Goal: Transaction & Acquisition: Purchase product/service

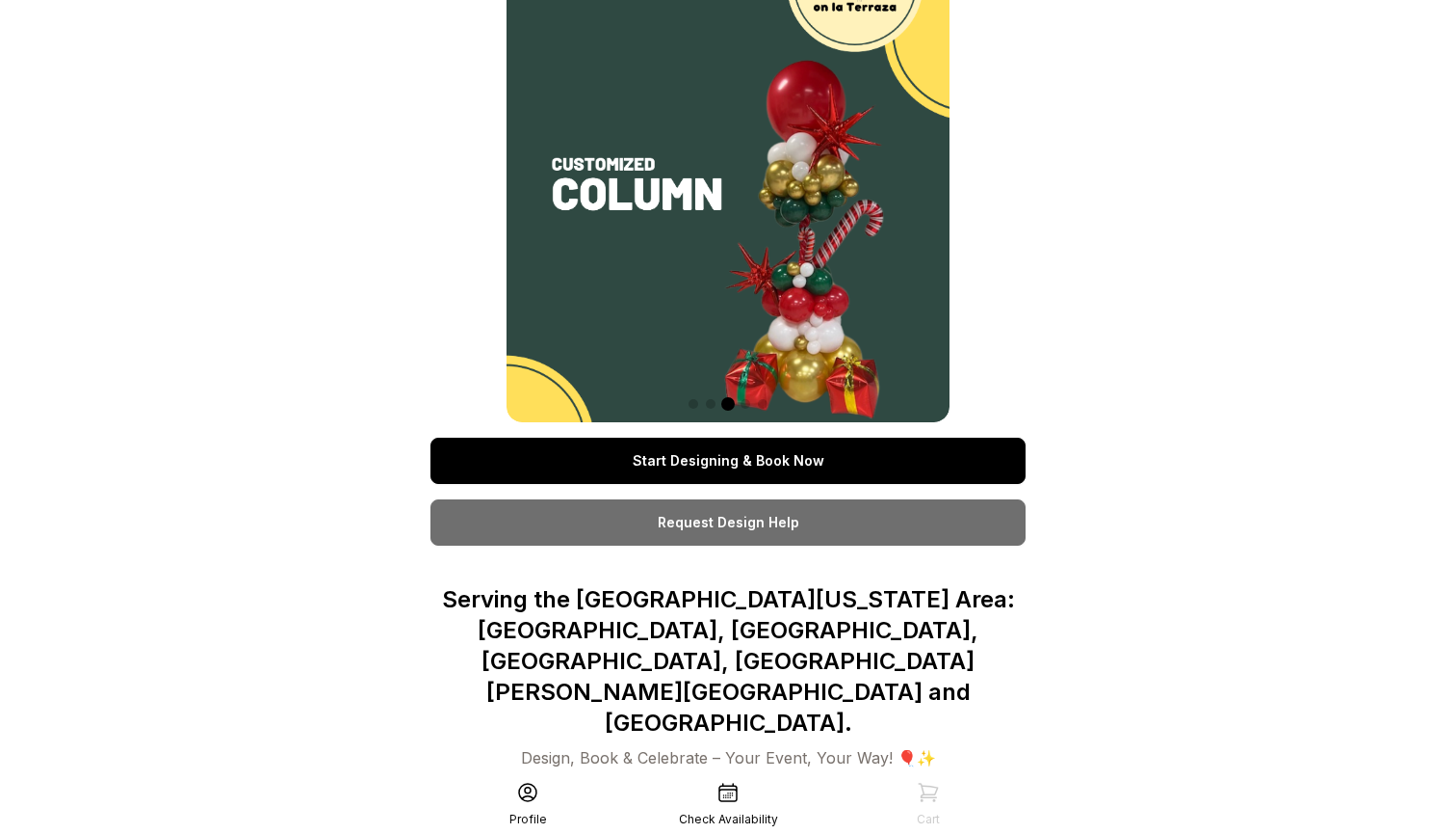
scroll to position [34, 0]
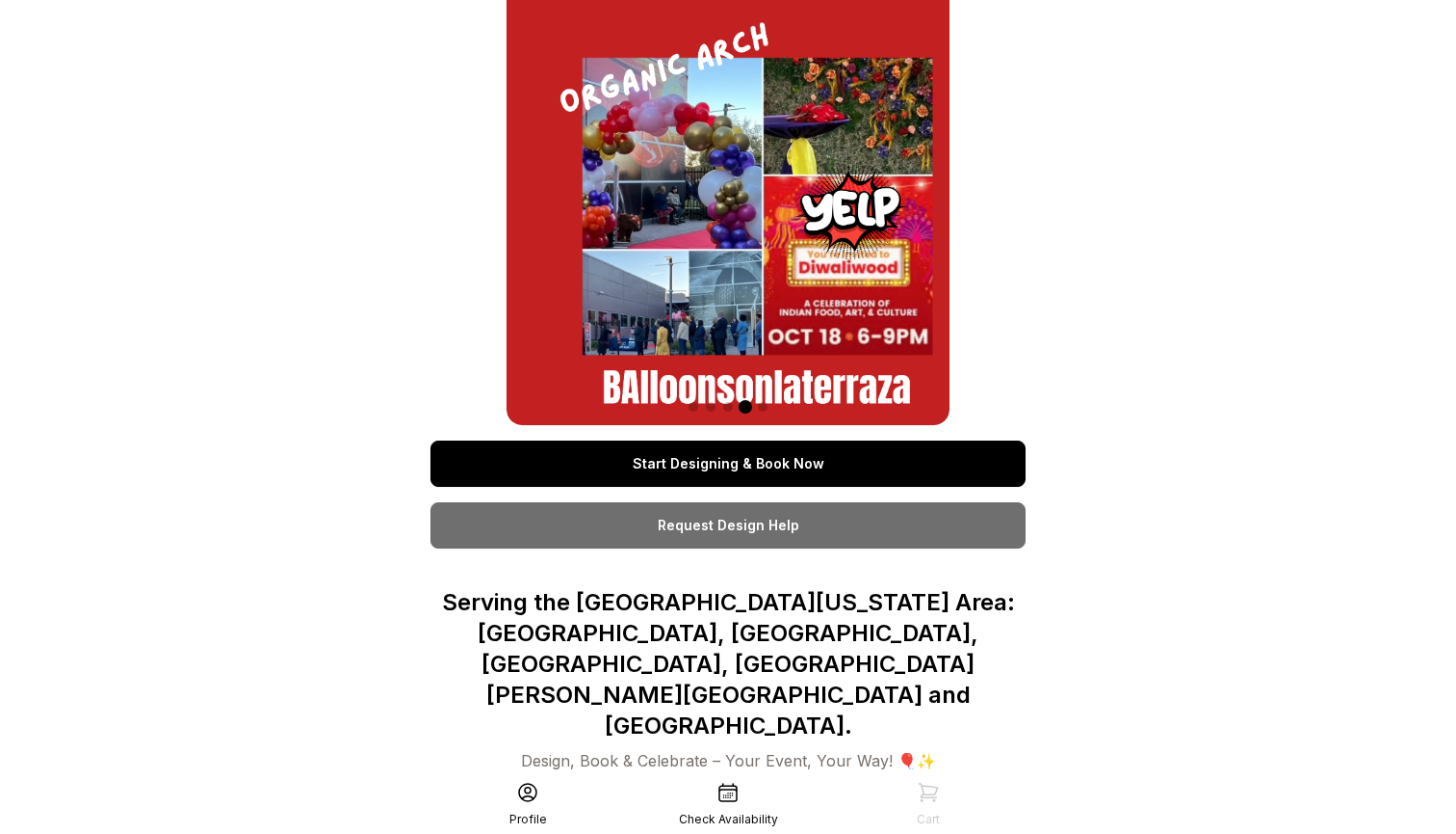
click at [772, 454] on link "Start Designing & Book Now" at bounding box center [728, 463] width 596 height 47
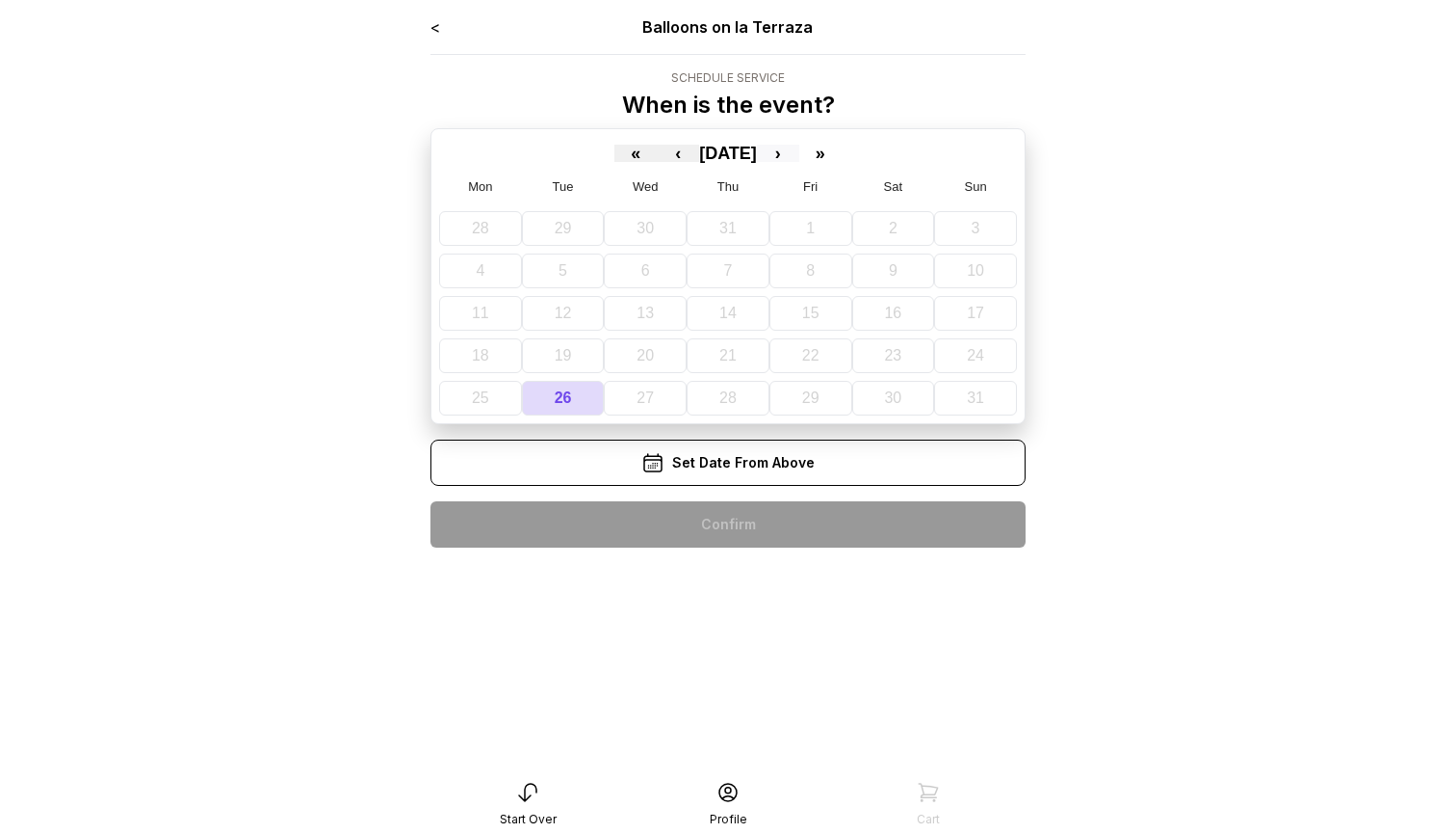
click at [799, 156] on button "›" at bounding box center [778, 153] width 43 height 17
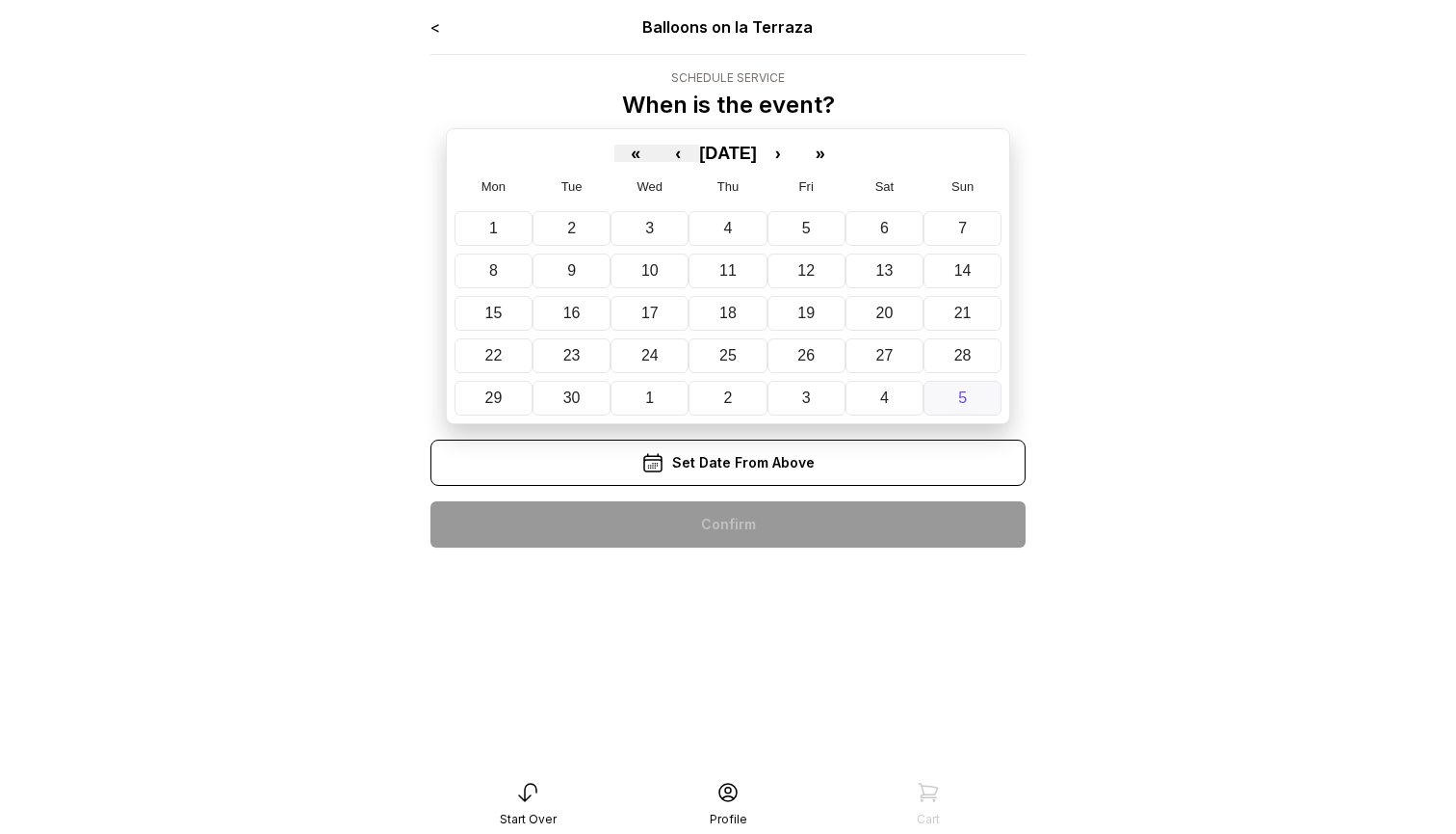
click at [951, 400] on button "5" at bounding box center [962, 398] width 78 height 35
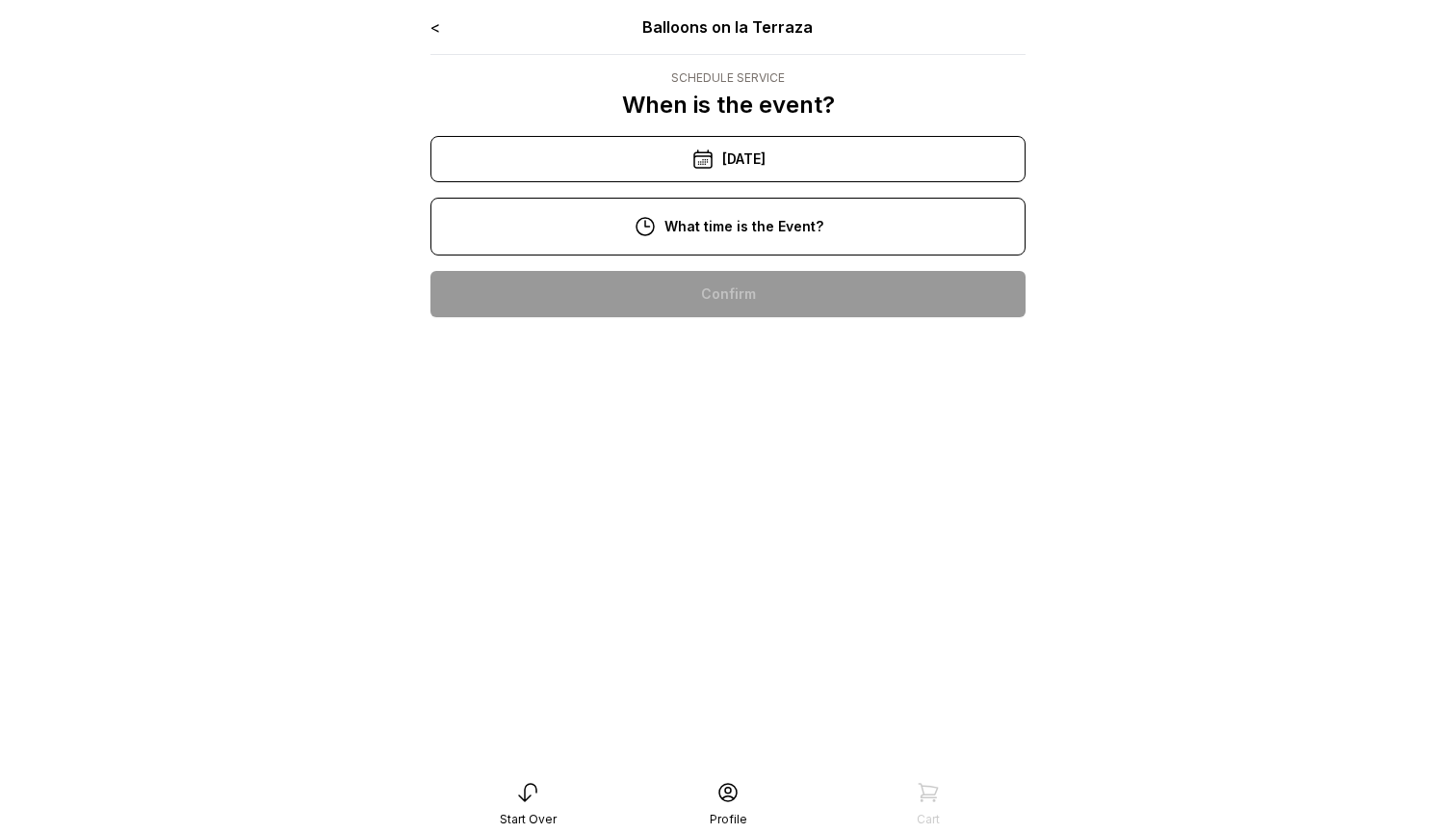
click at [736, 168] on div "[DATE]" at bounding box center [728, 159] width 596 height 47
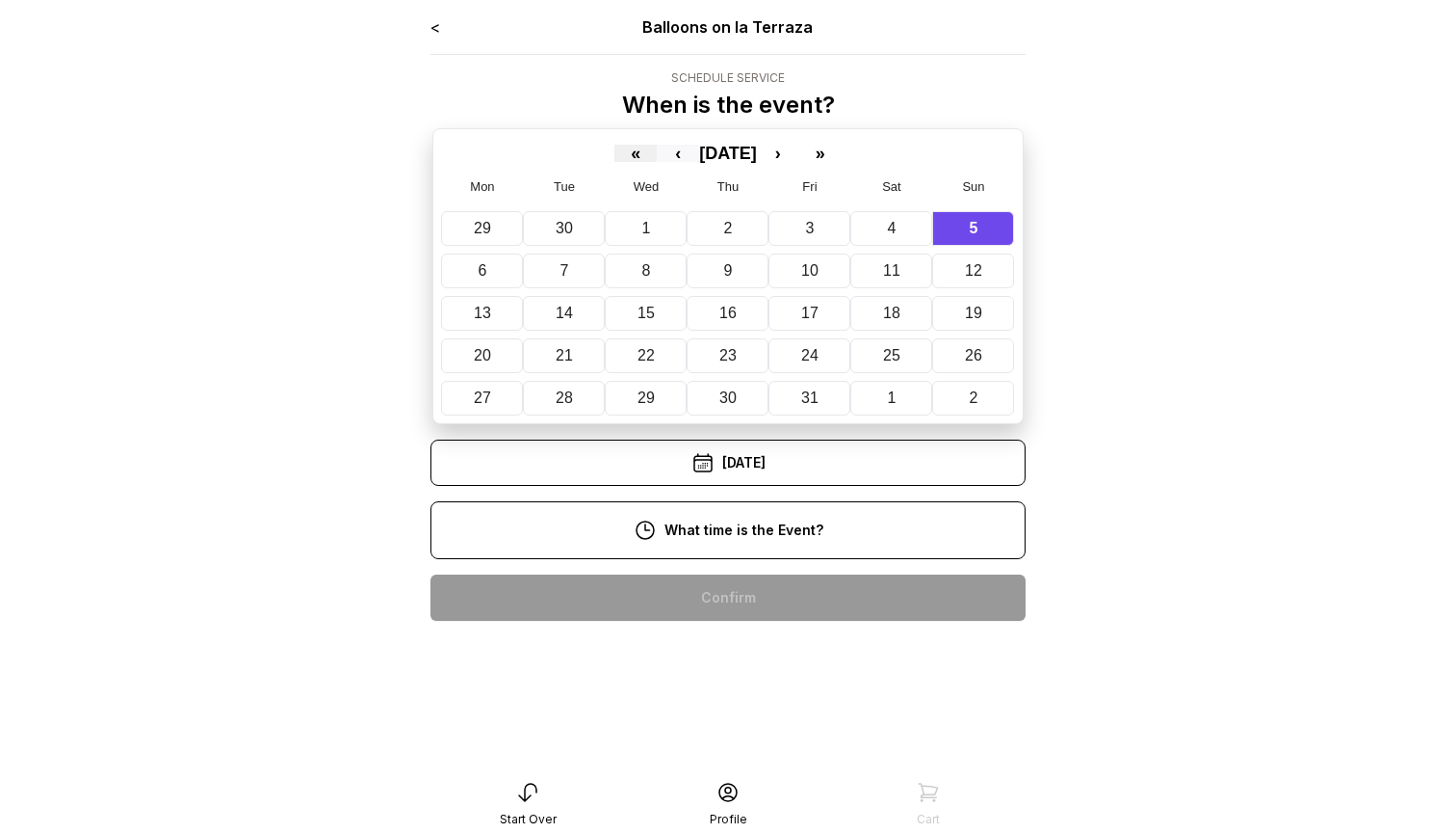
click at [657, 152] on button "‹" at bounding box center [678, 153] width 43 height 17
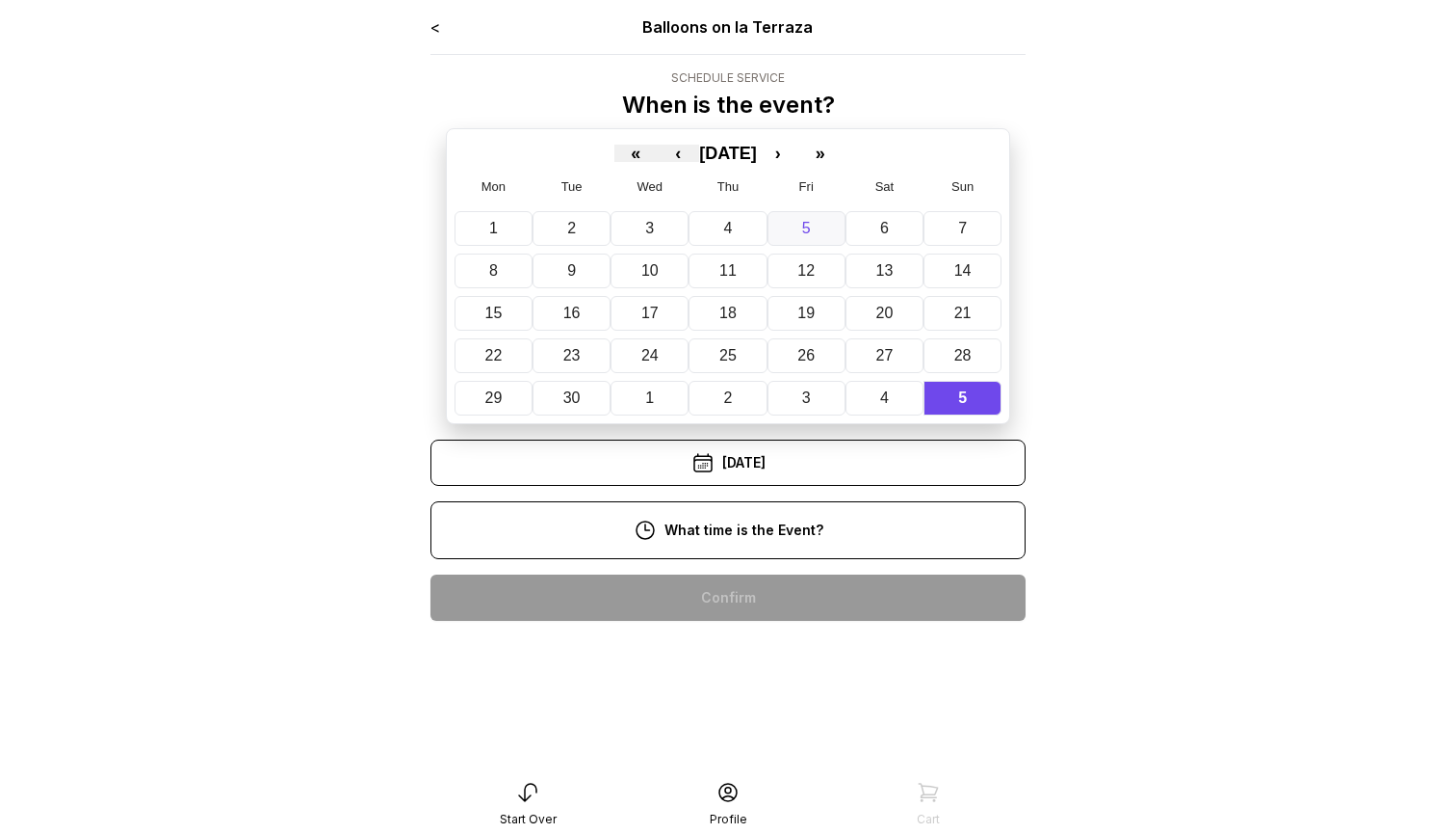
click at [794, 222] on button "5" at bounding box center [806, 228] width 78 height 35
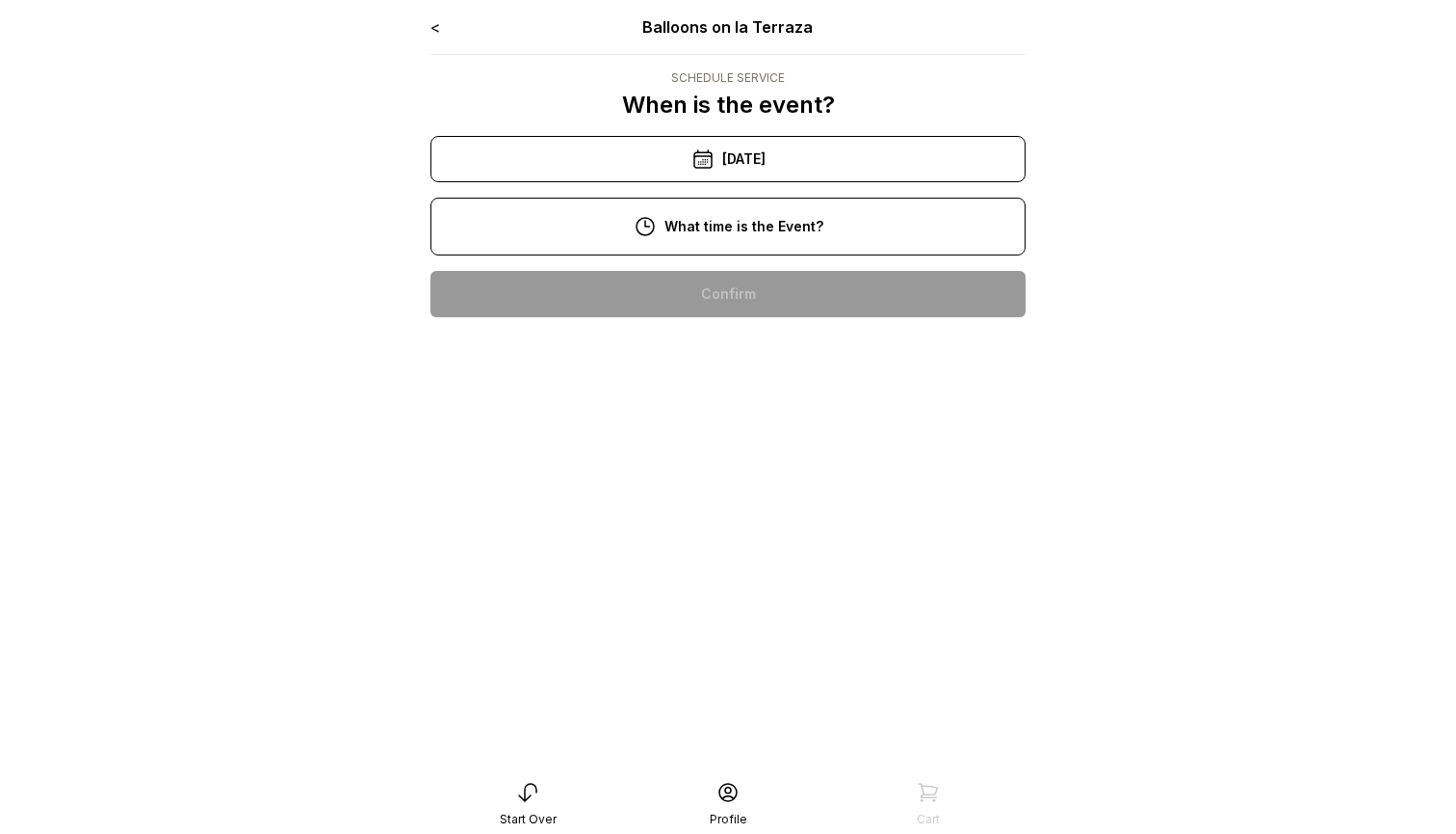
click at [728, 281] on div "< Balloons on la Terraza Schedule Service When is the event? « ‹ [DATE] › » Mon…" at bounding box center [728, 175] width 596 height 317
click at [723, 287] on div "10:00 am" at bounding box center [728, 294] width 564 height 47
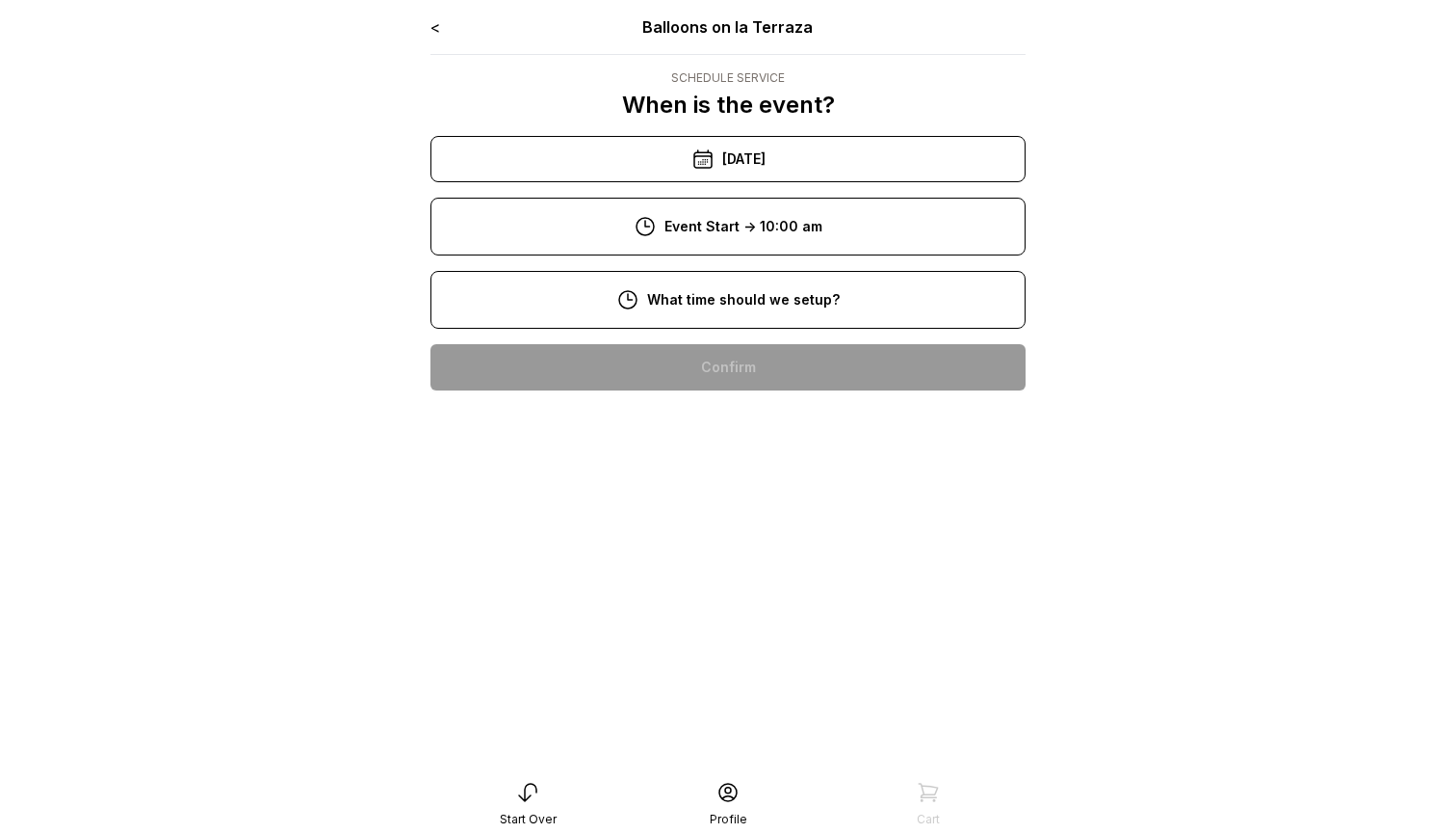
click at [735, 357] on div "8:00 am" at bounding box center [728, 367] width 564 height 47
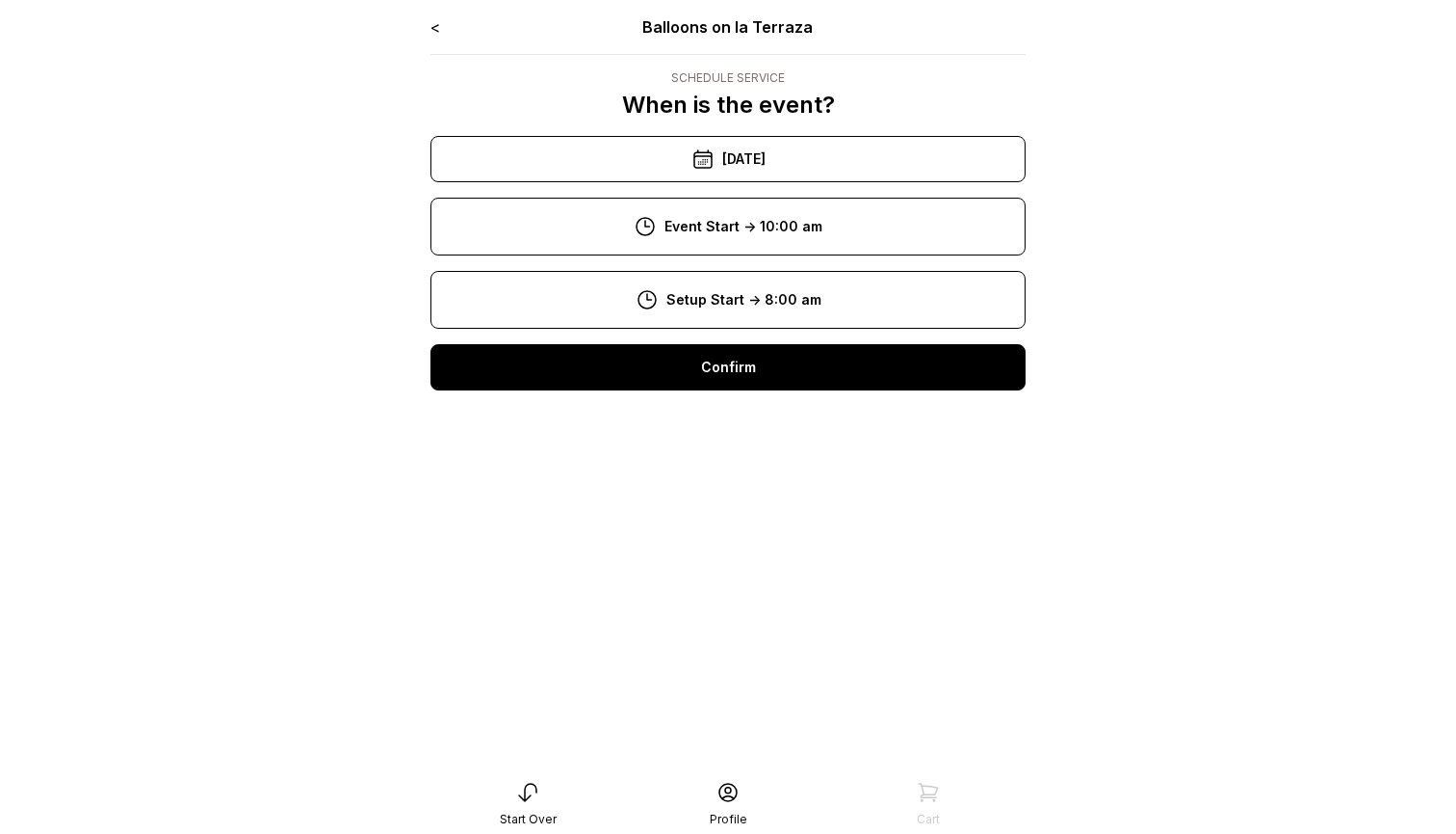
click at [733, 375] on div "Confirm" at bounding box center [728, 367] width 596 height 47
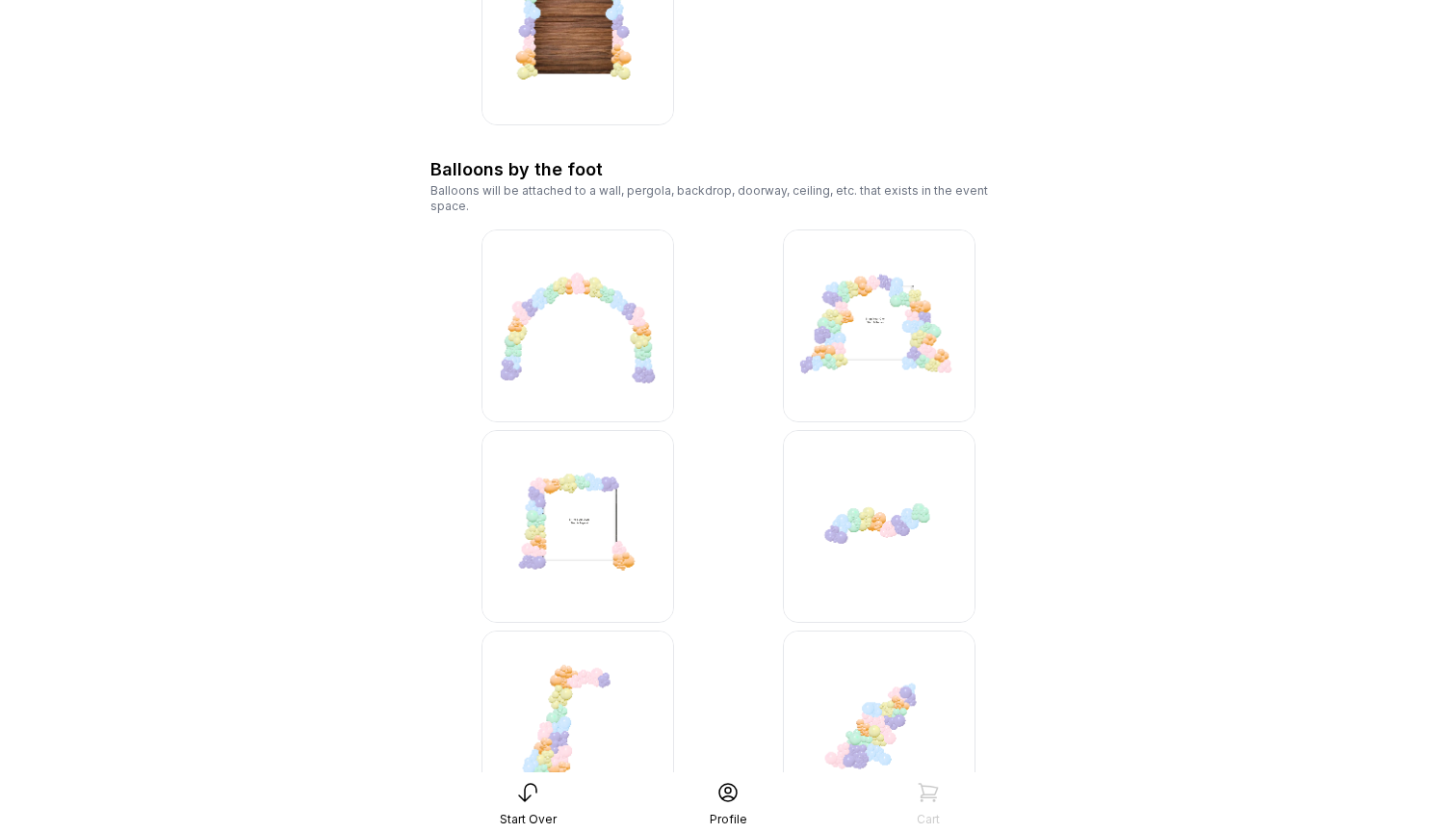
scroll to position [1504, 0]
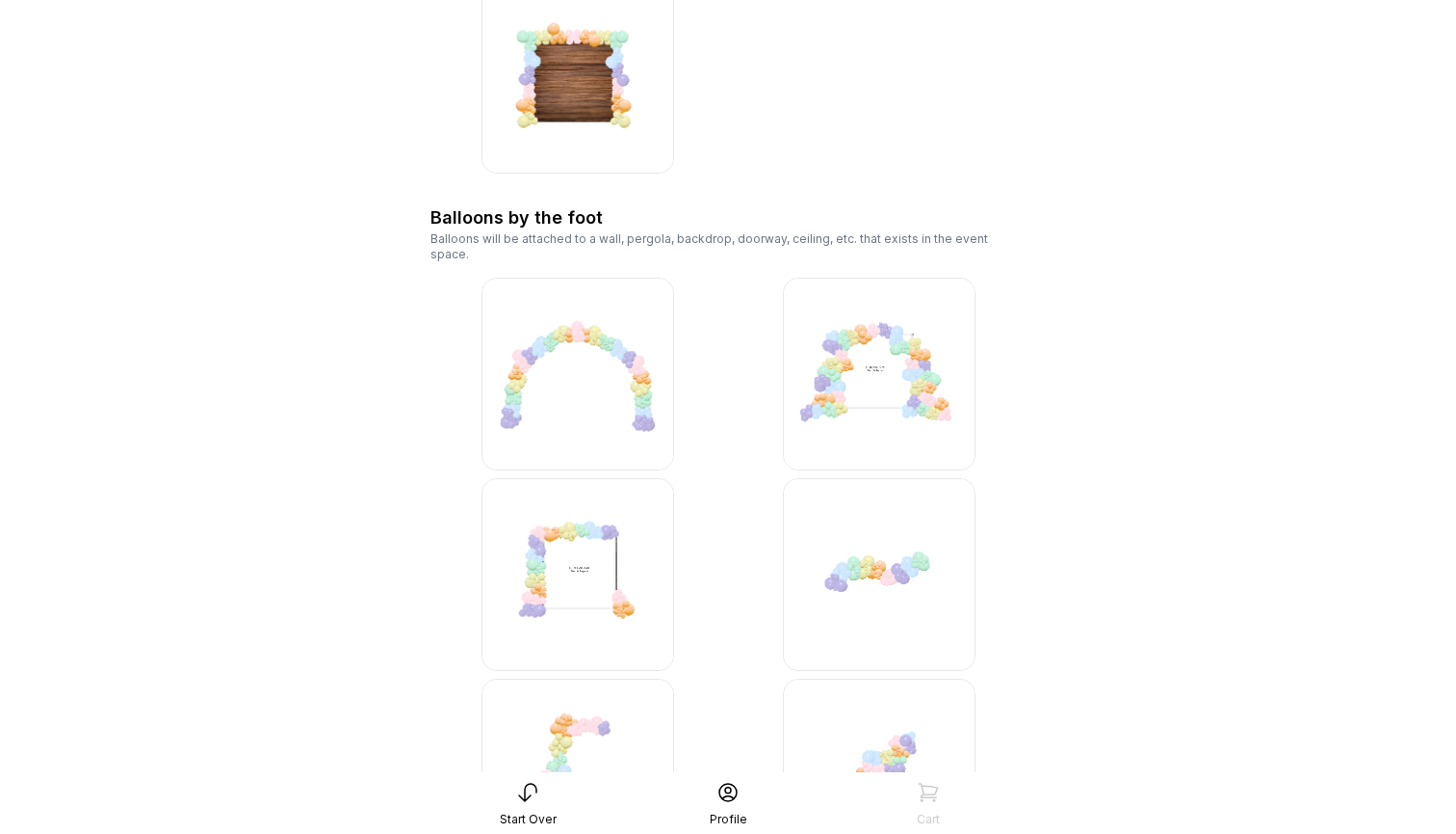
click at [594, 358] on img at bounding box center [578, 374] width 192 height 192
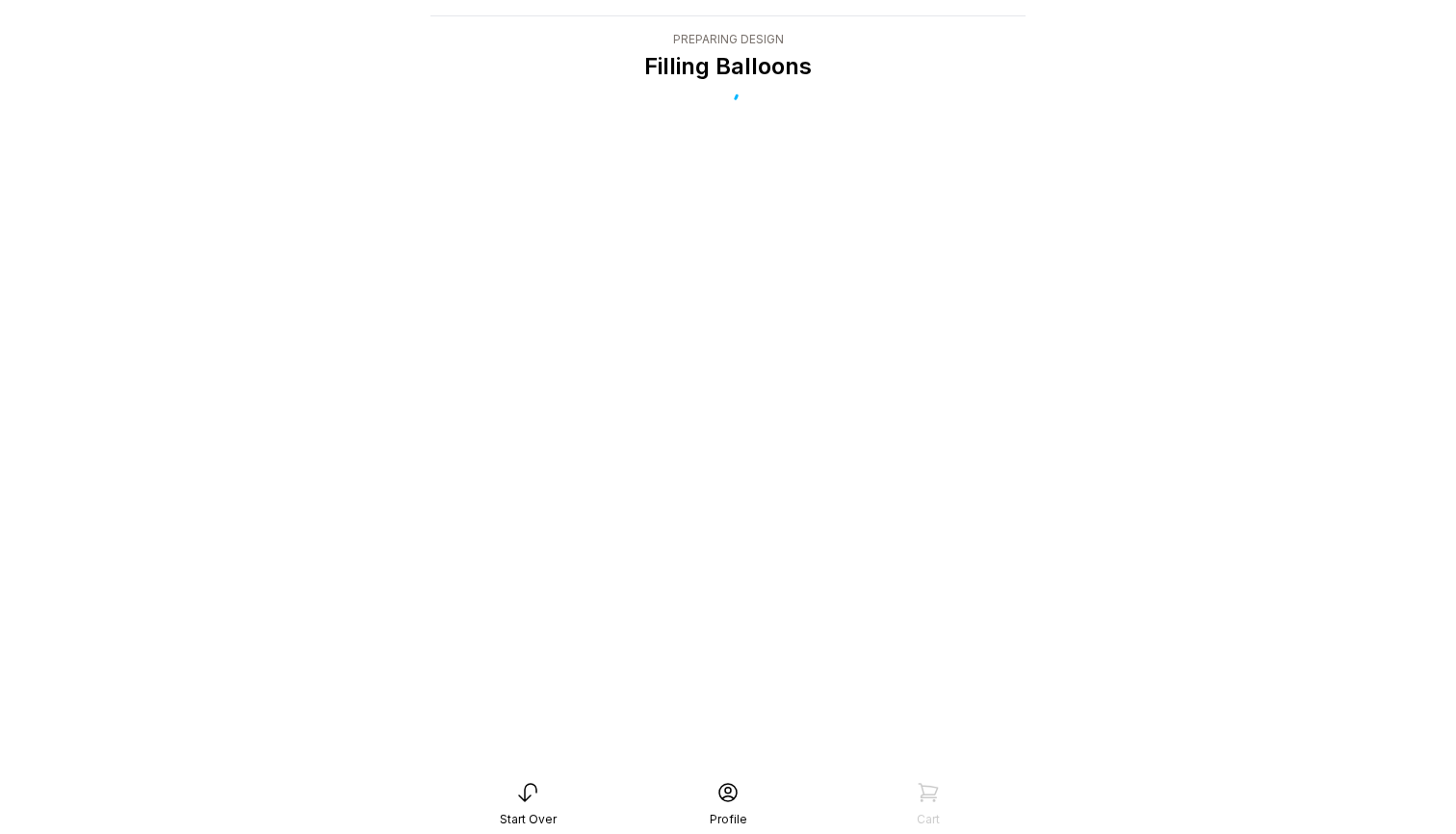
scroll to position [39, 0]
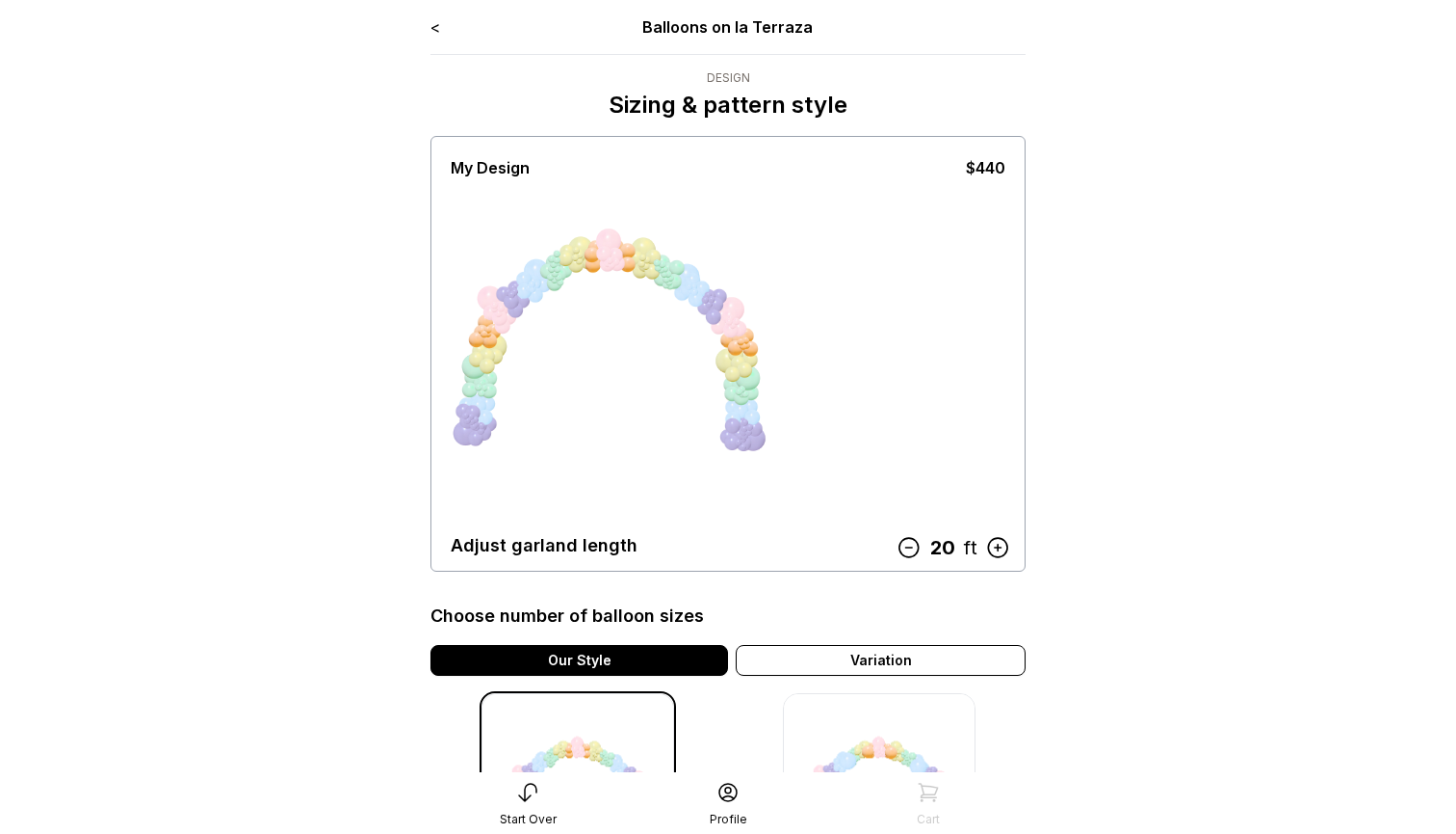
click at [1003, 547] on icon at bounding box center [997, 546] width 25 height 25
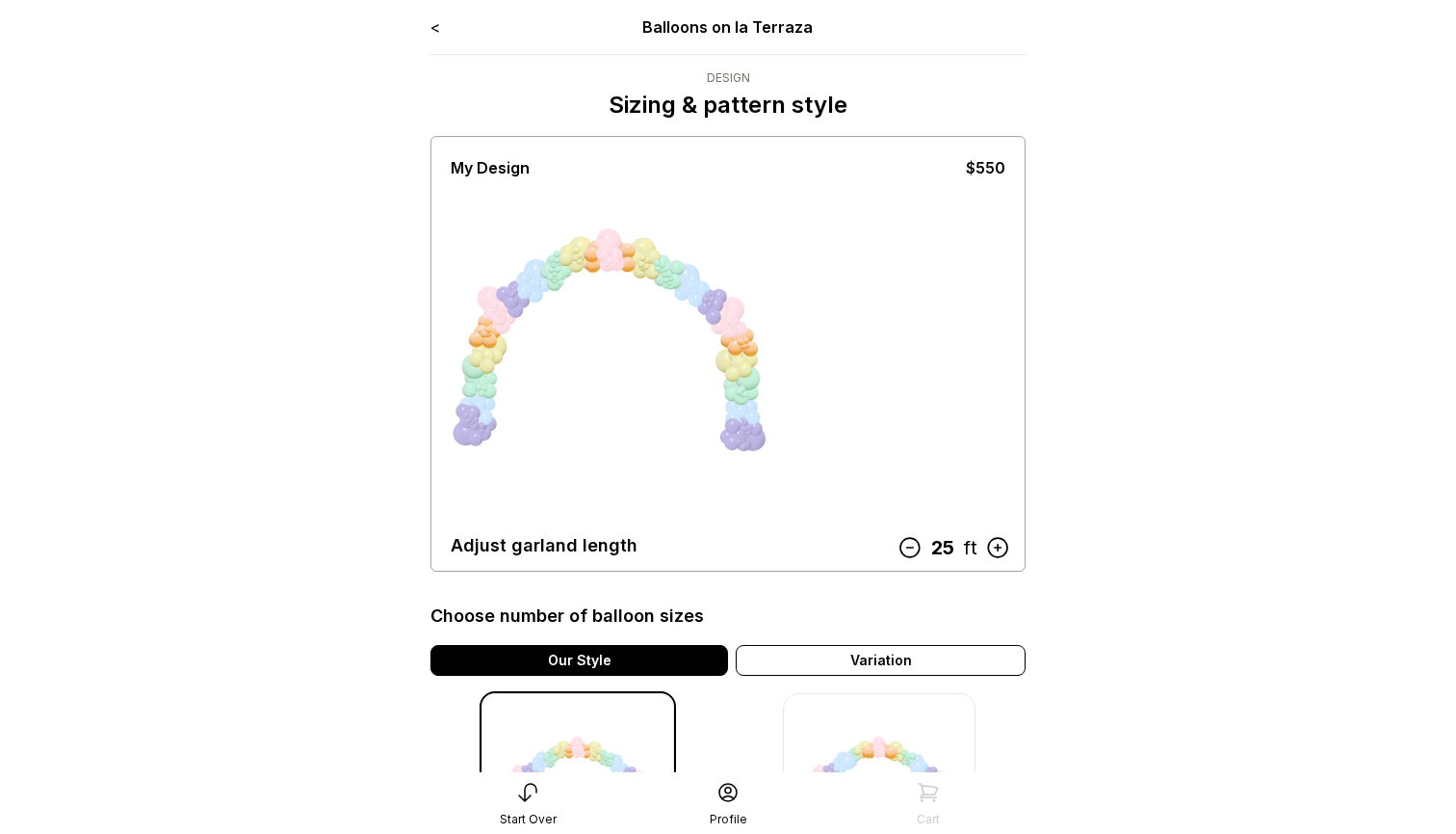
click at [1094, 526] on main "< Balloons on la Terraza Design Sizing & pattern style My Design $550 Adjust ga…" at bounding box center [728, 576] width 1456 height 1153
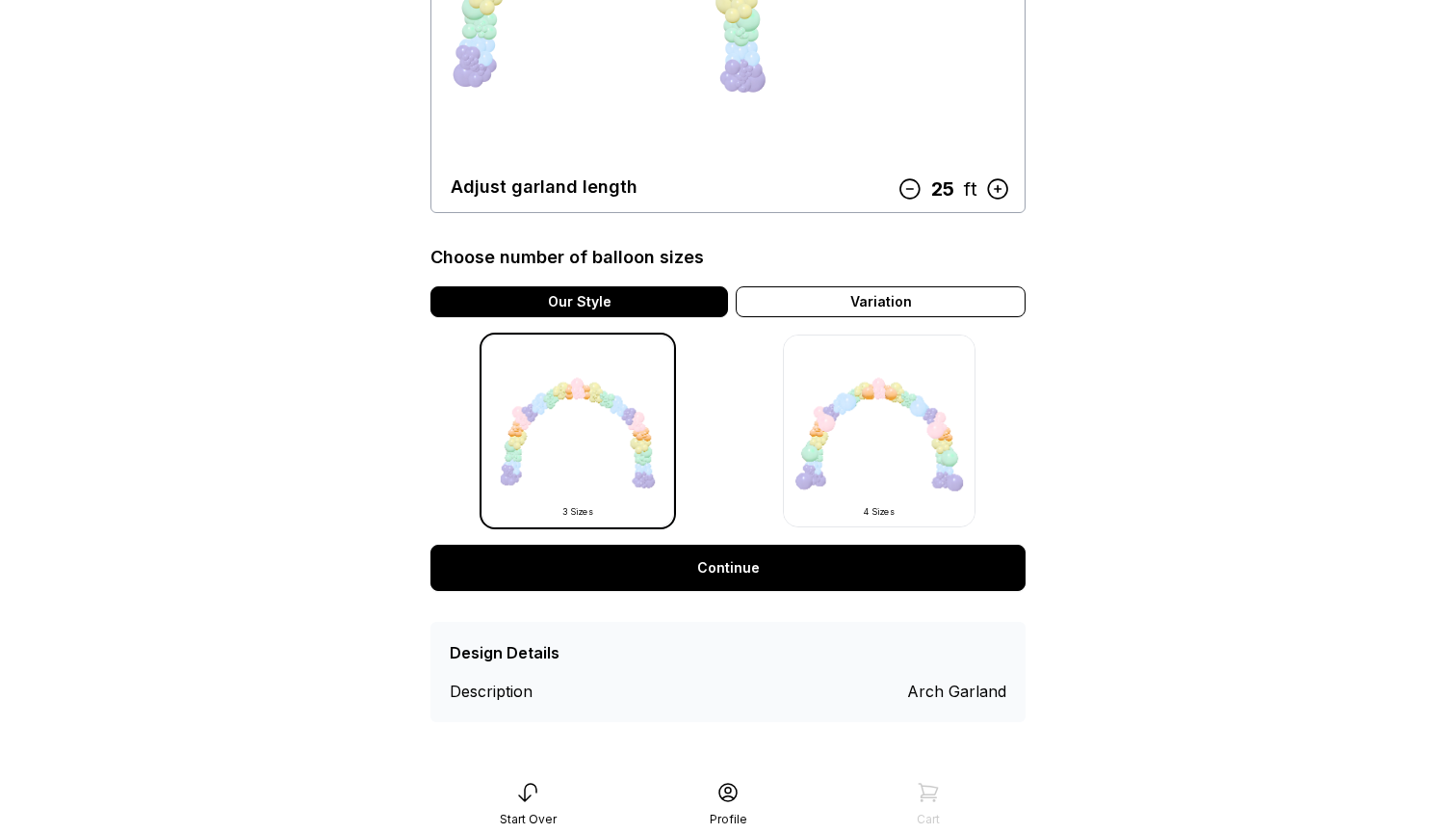
scroll to position [358, 0]
click at [732, 562] on link "Continue" at bounding box center [728, 567] width 596 height 47
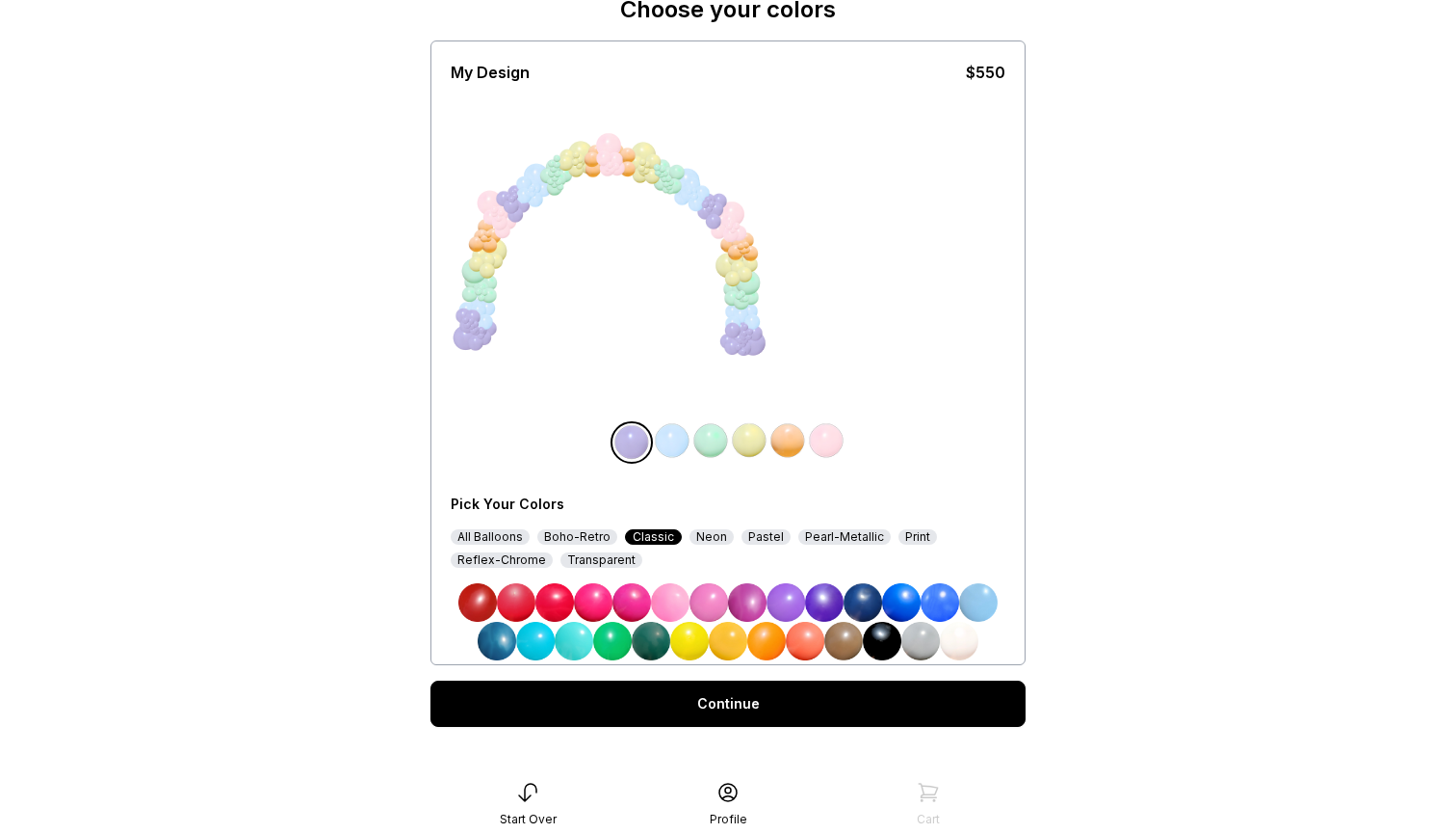
scroll to position [77, 0]
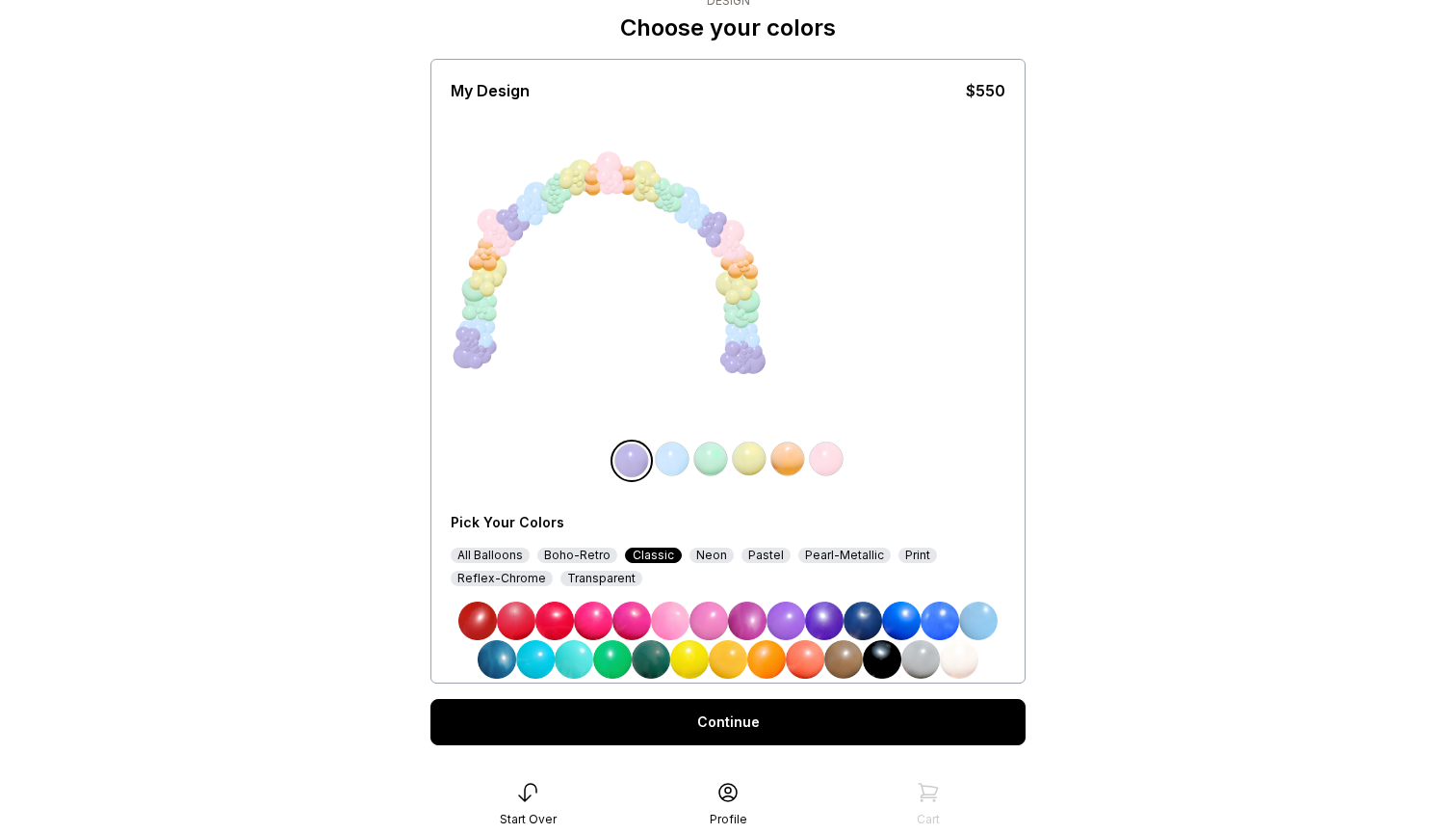
click at [506, 559] on div "All Balloons" at bounding box center [491, 555] width 79 height 16
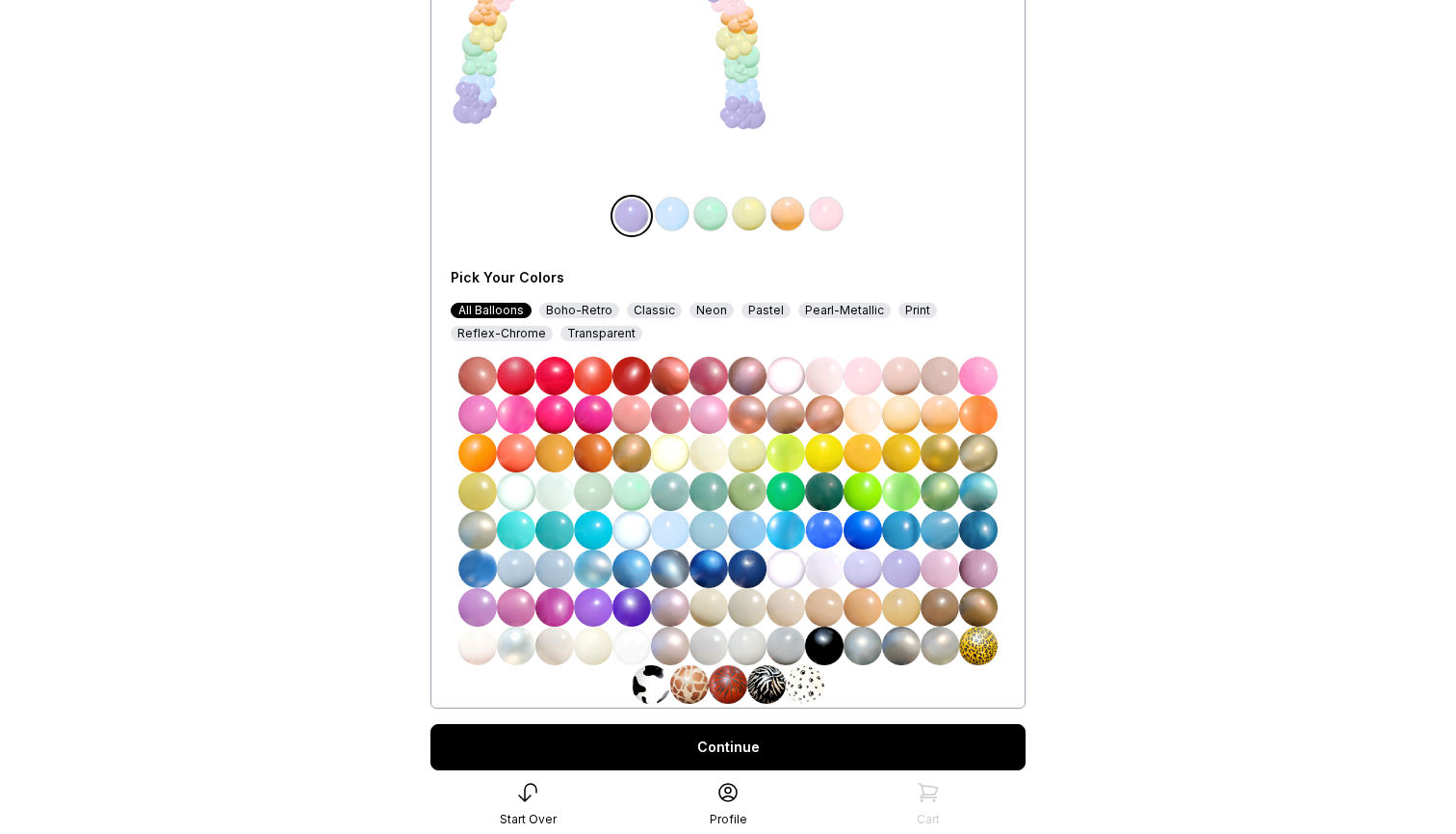
scroll to position [326, 0]
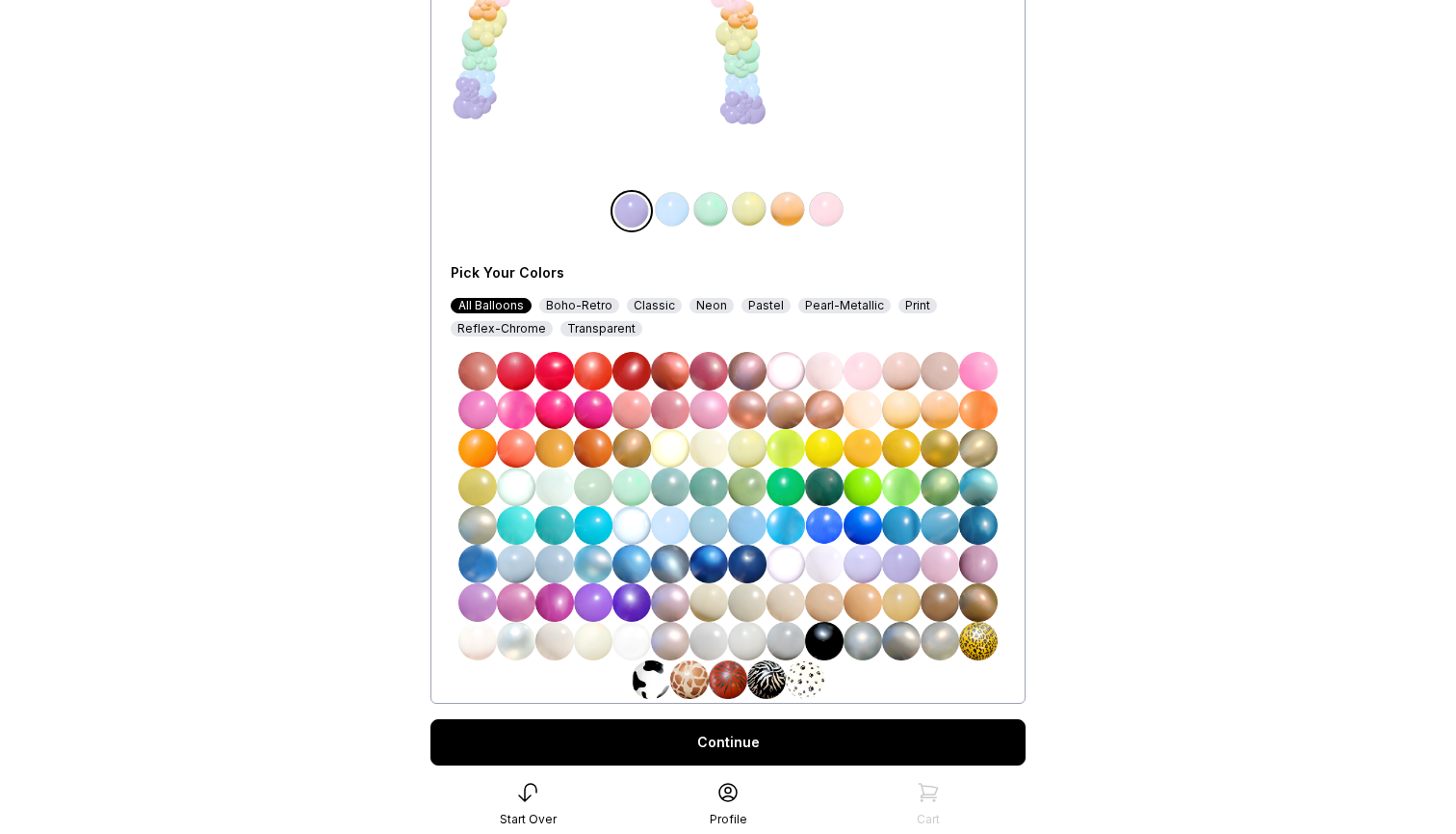
click at [785, 564] on img at bounding box center [785, 563] width 39 height 39
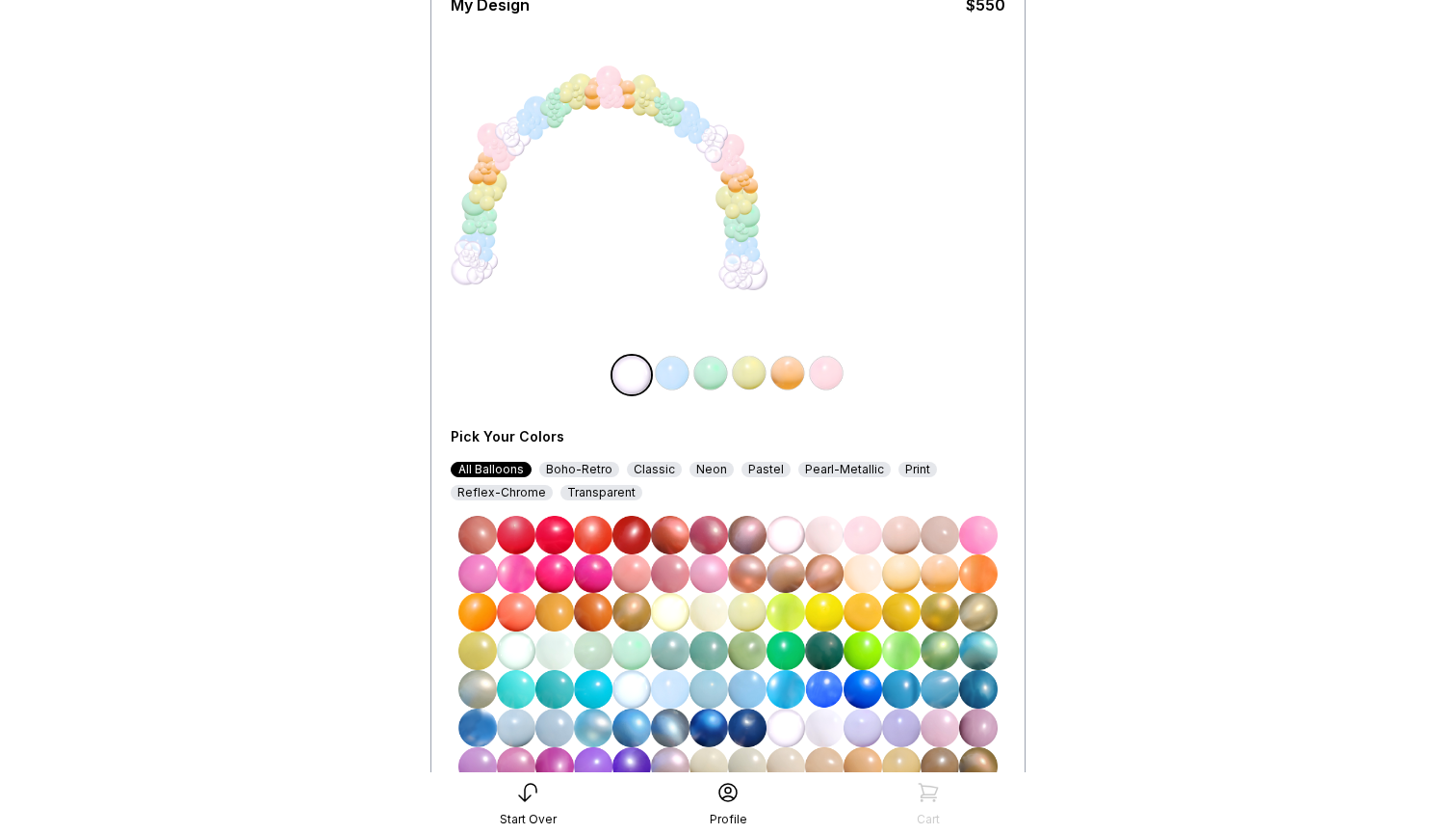
scroll to position [151, 0]
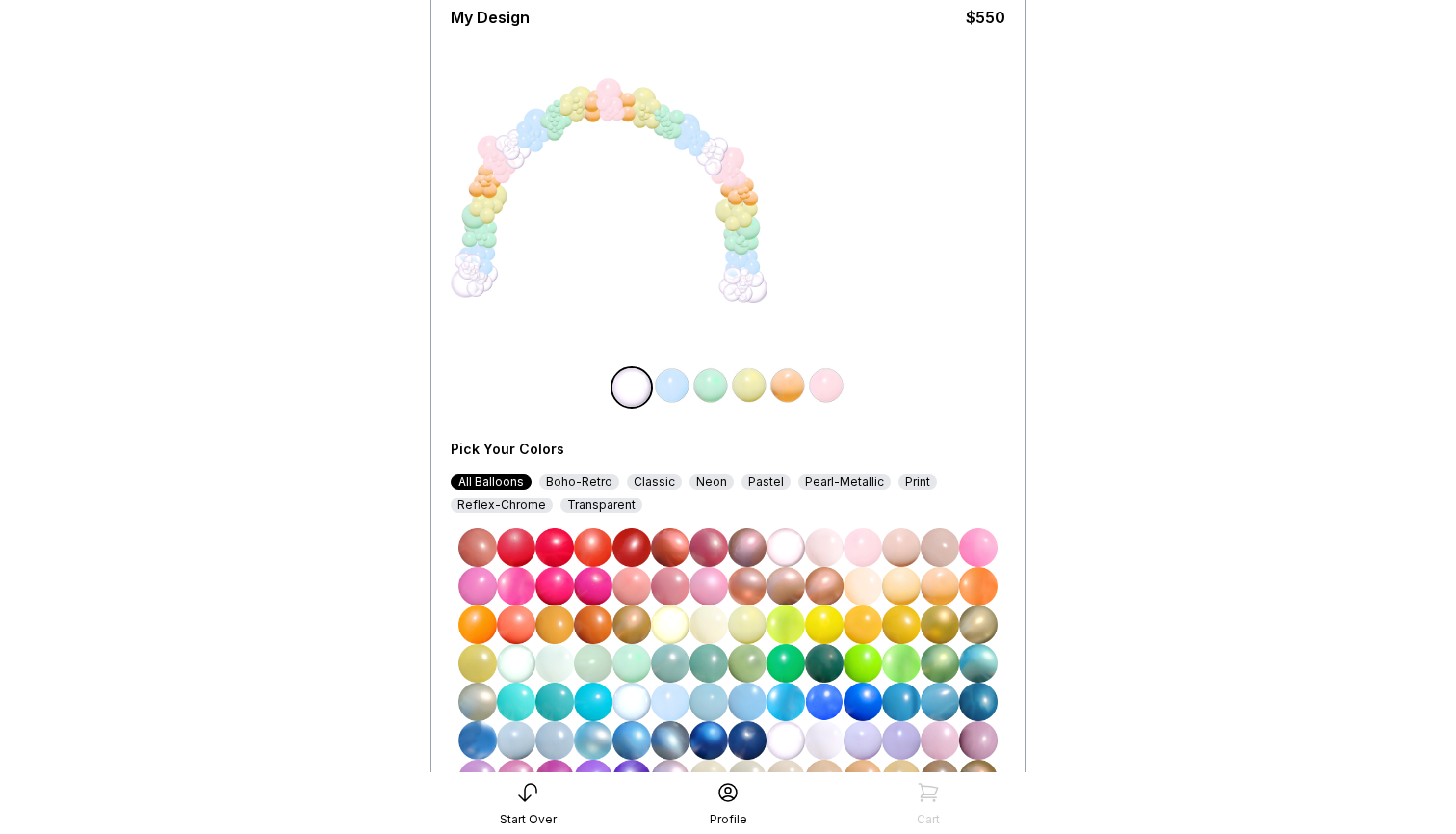
click at [672, 383] on img at bounding box center [672, 385] width 39 height 39
click at [638, 385] on img at bounding box center [629, 385] width 39 height 39
click at [671, 390] on img at bounding box center [672, 385] width 39 height 39
click at [794, 616] on img at bounding box center [785, 624] width 39 height 39
click at [712, 392] on img at bounding box center [711, 385] width 39 height 39
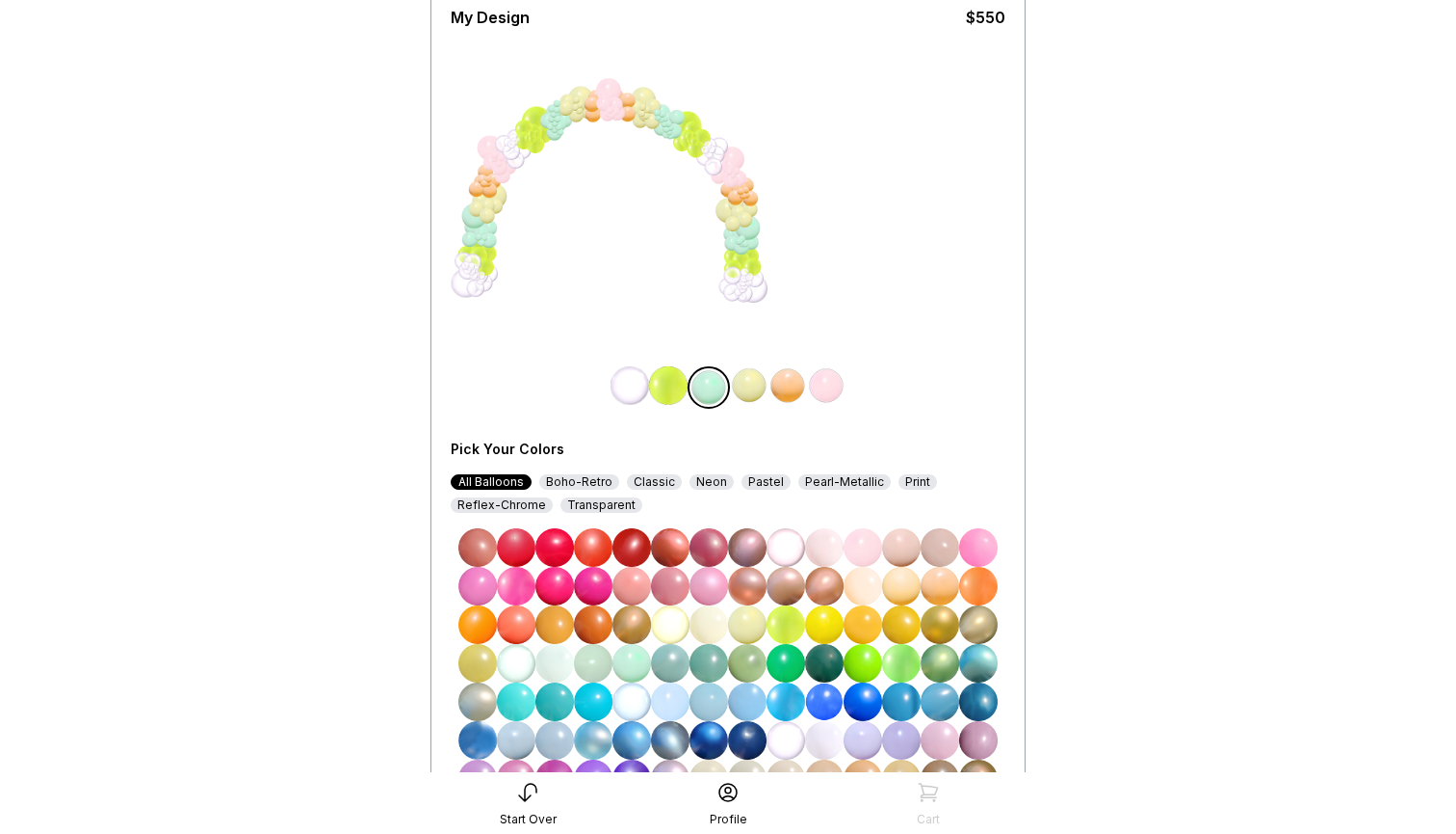
click at [821, 656] on img at bounding box center [824, 662] width 39 height 39
click at [741, 379] on img at bounding box center [749, 385] width 39 height 39
click at [778, 730] on img at bounding box center [785, 740] width 39 height 39
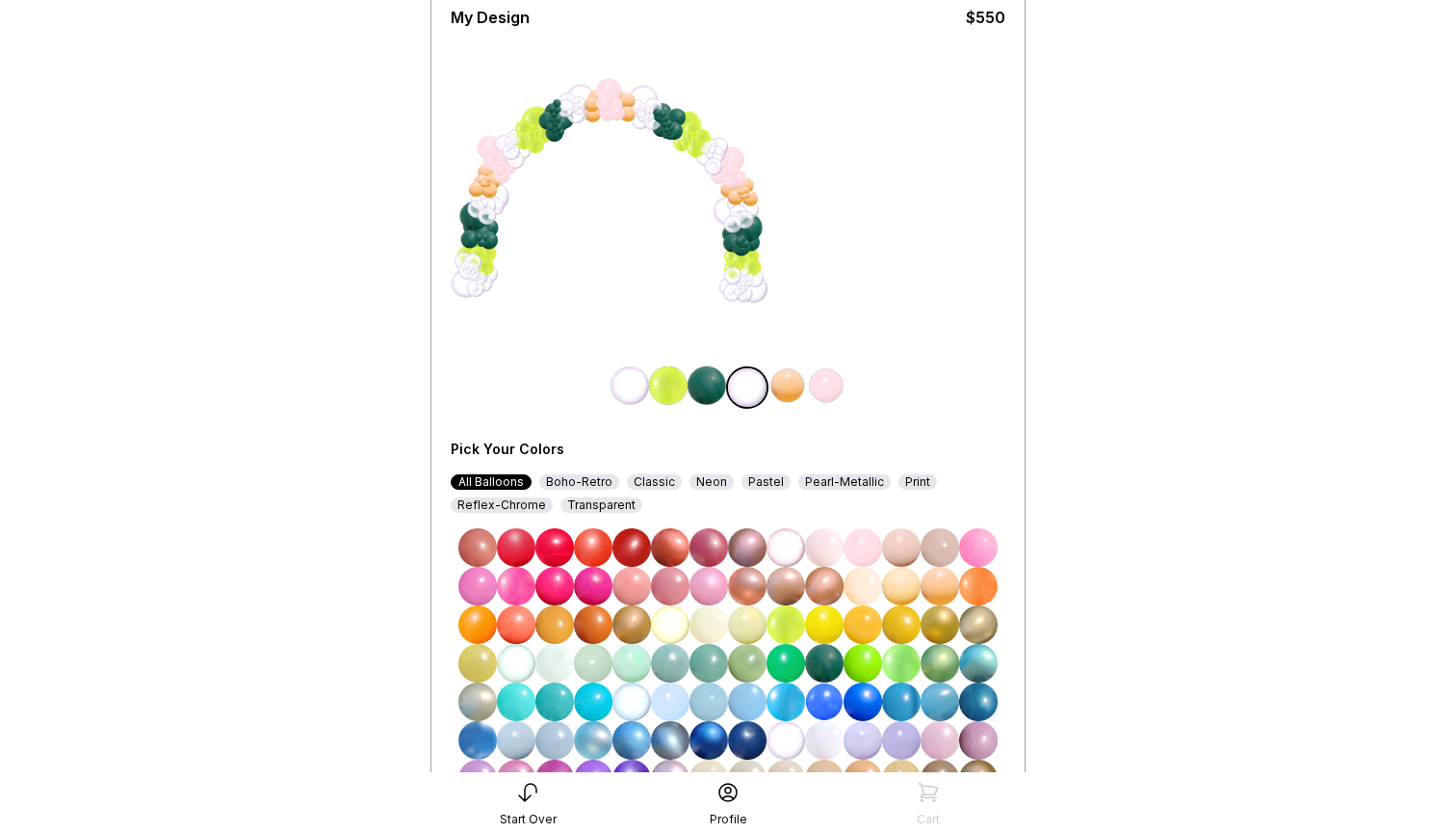
click at [786, 384] on img at bounding box center [787, 385] width 39 height 39
click at [794, 617] on img at bounding box center [785, 624] width 39 height 39
click at [832, 393] on img at bounding box center [826, 385] width 39 height 39
click at [828, 659] on img at bounding box center [824, 662] width 39 height 39
click at [905, 309] on div "My Design $550 Pick Your Colors All Balloons Boho-Retro Classic Neon Pastel Pea…" at bounding box center [728, 432] width 555 height 885
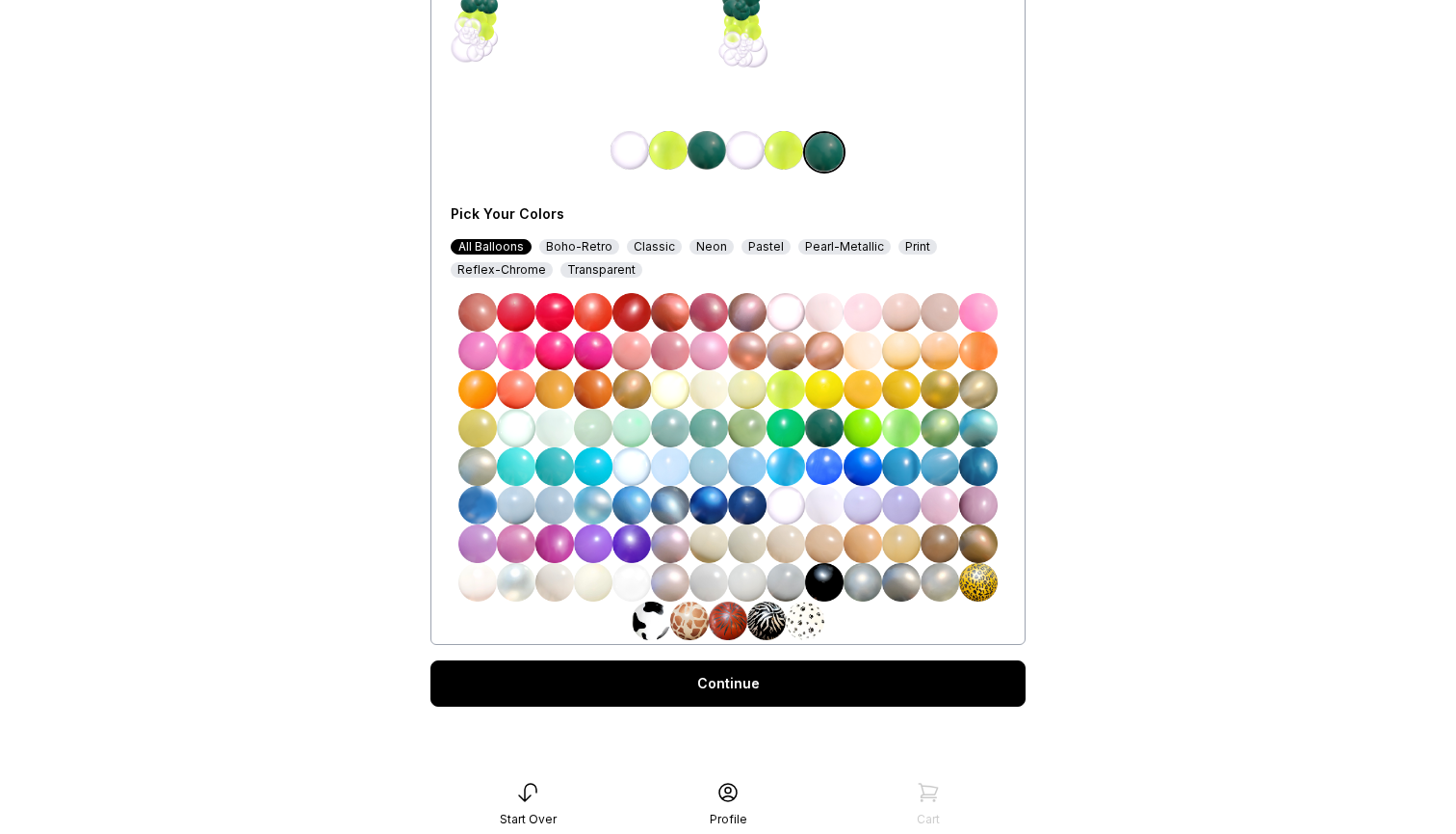
scroll to position [386, 0]
click at [749, 694] on link "Continue" at bounding box center [728, 683] width 596 height 47
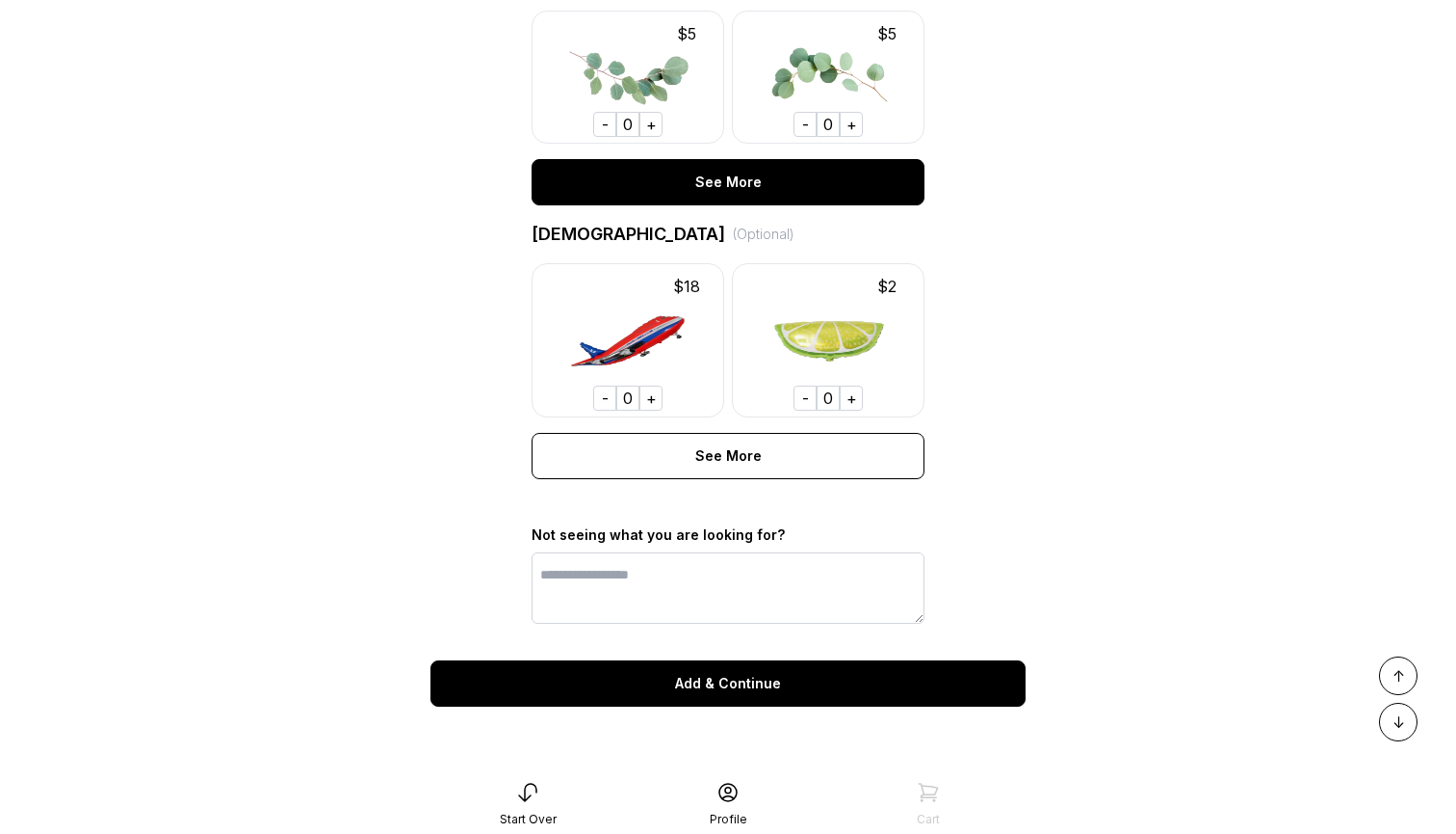
scroll to position [1285, 0]
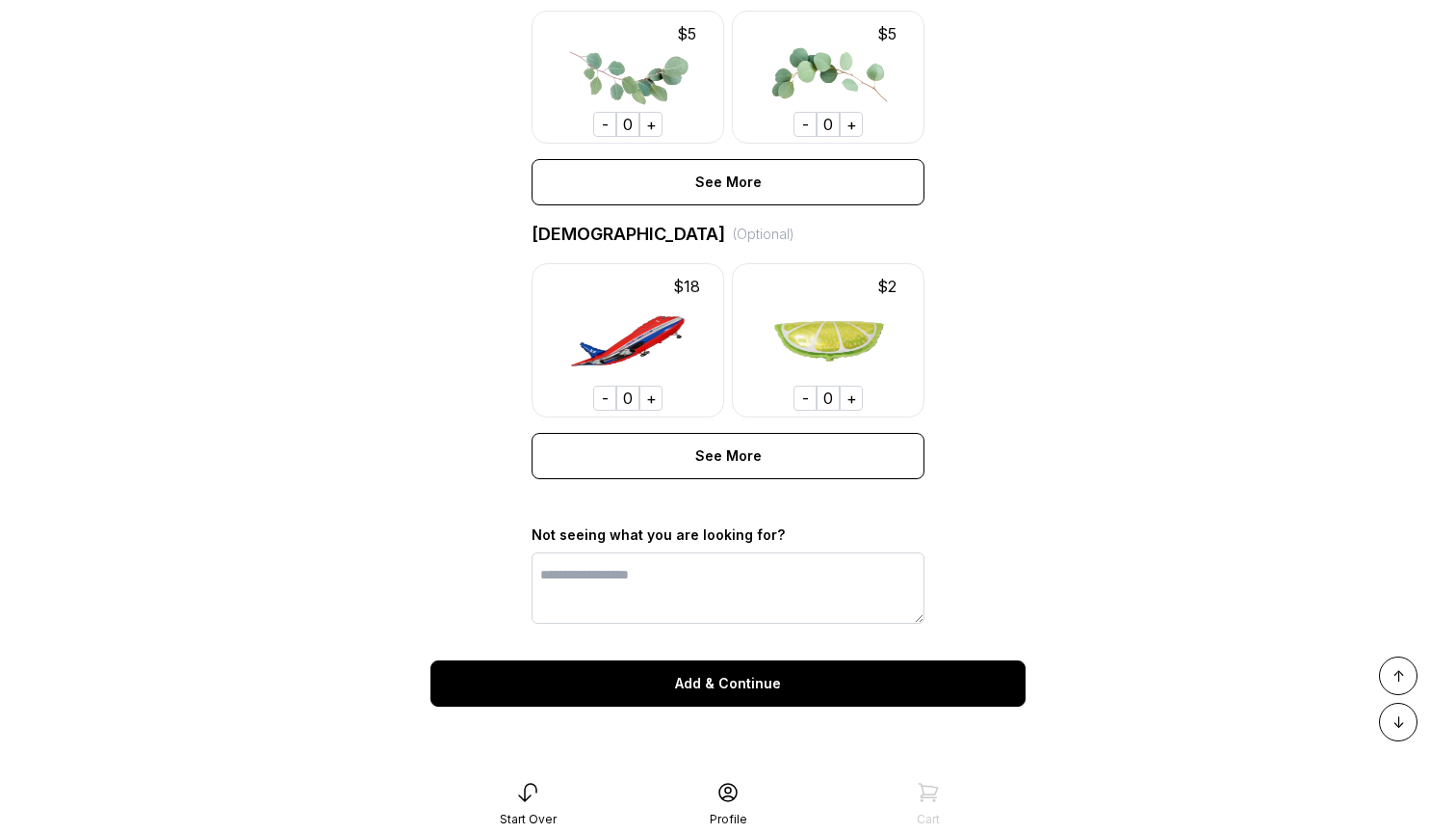
click at [750, 687] on div "Add & Continue" at bounding box center [728, 683] width 596 height 47
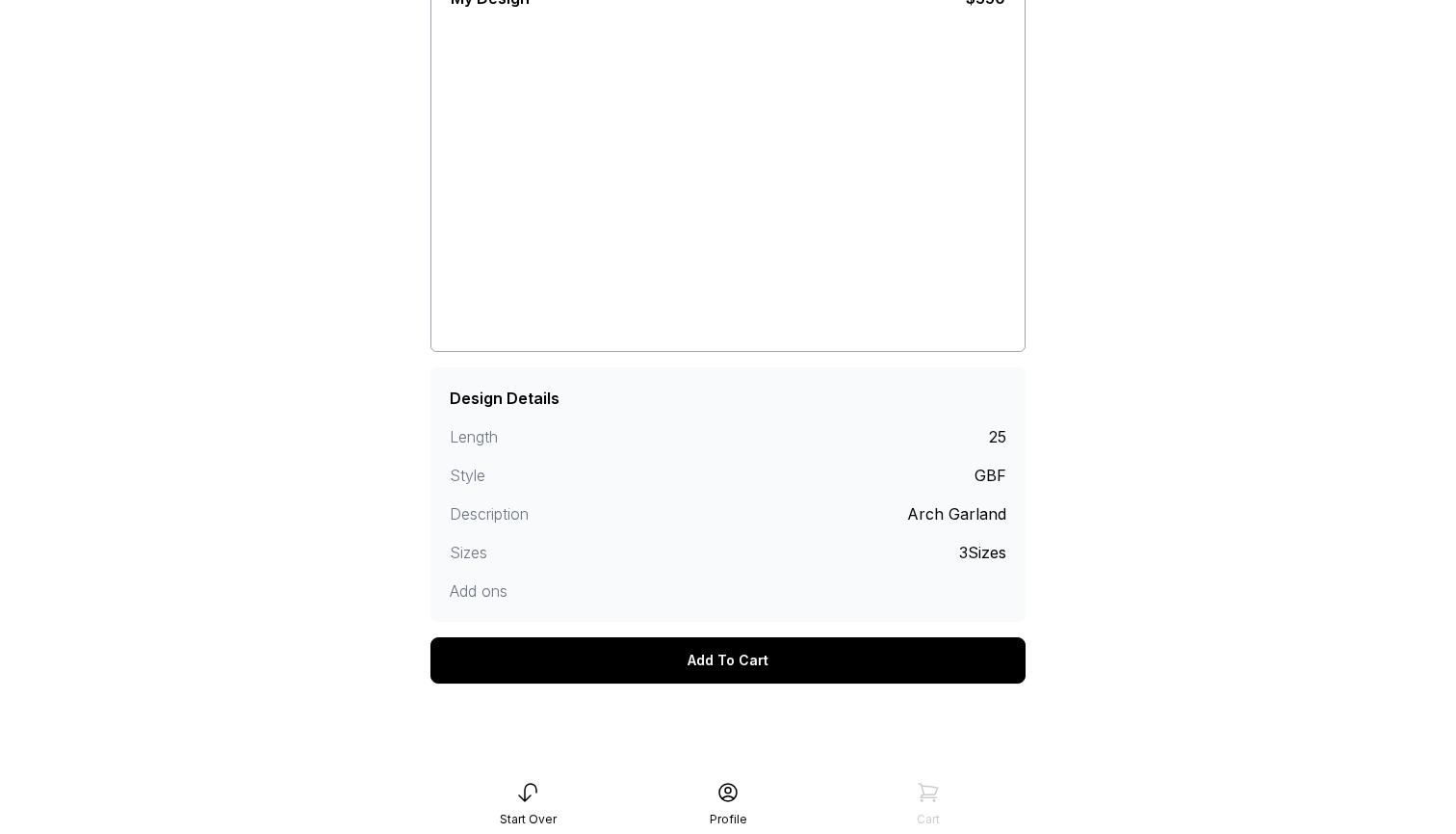
scroll to position [154, 0]
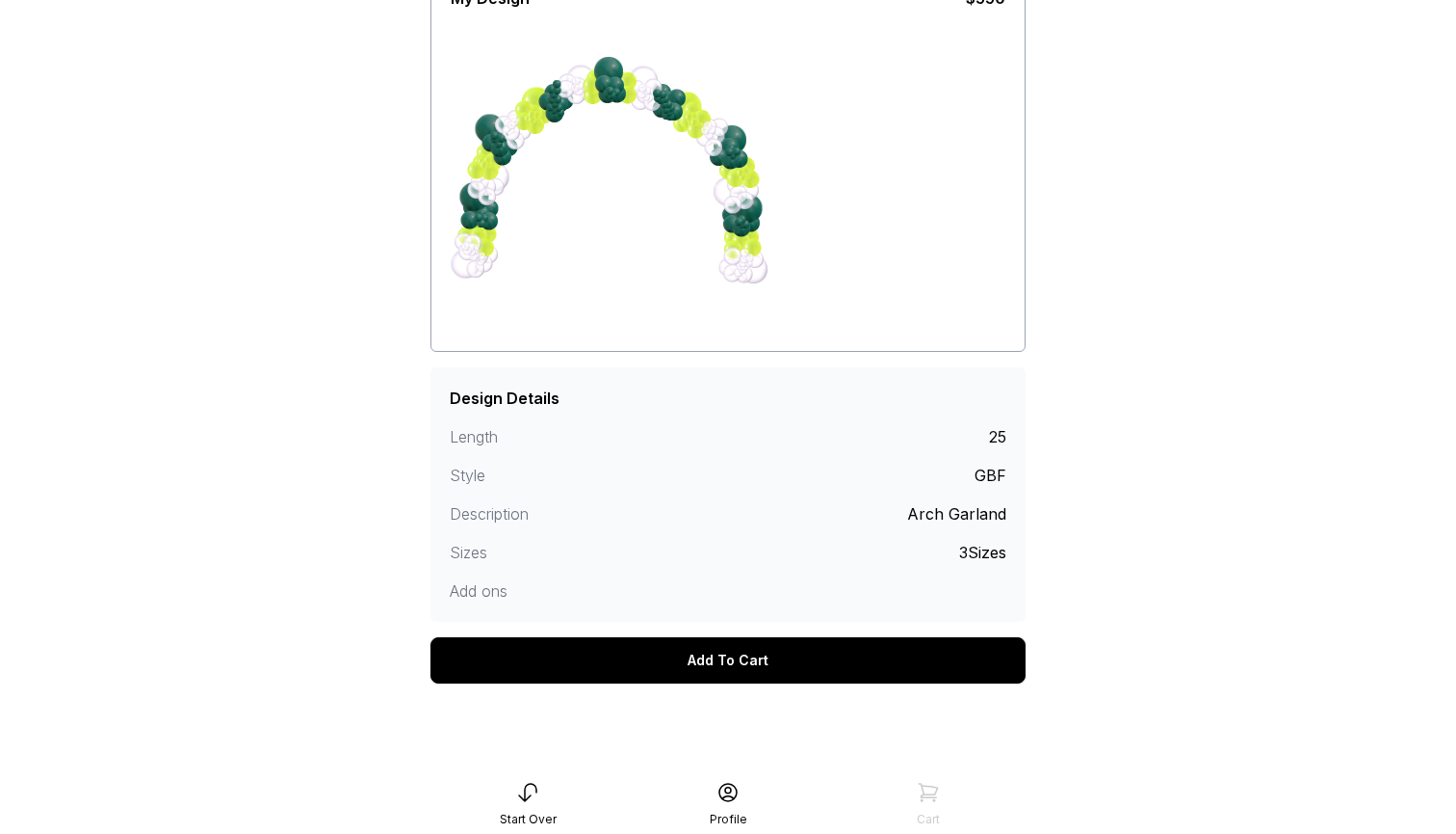
click at [730, 661] on div "Add To Cart" at bounding box center [728, 659] width 596 height 47
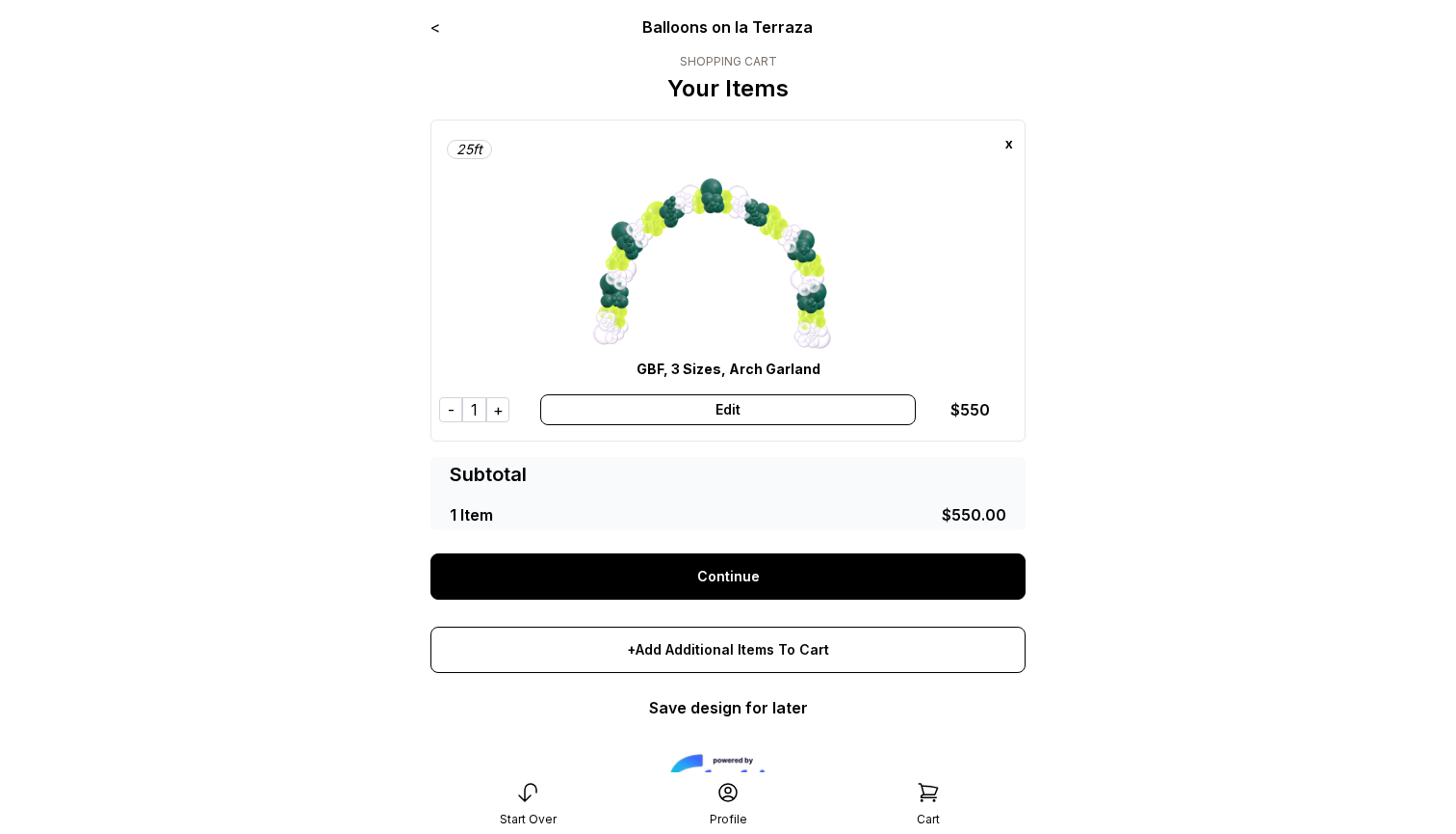
click at [746, 588] on link "Continue" at bounding box center [728, 576] width 596 height 47
